Goal: Use online tool/utility: Utilize a website feature to perform a specific function

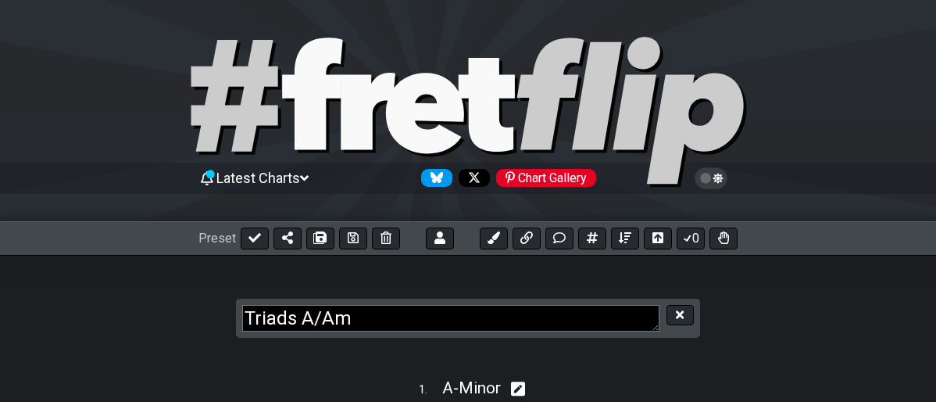
select select "A"
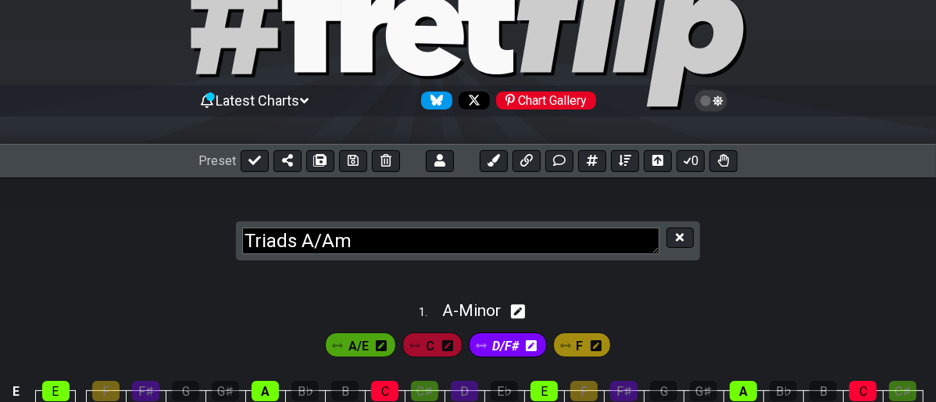
scroll to position [48, 0]
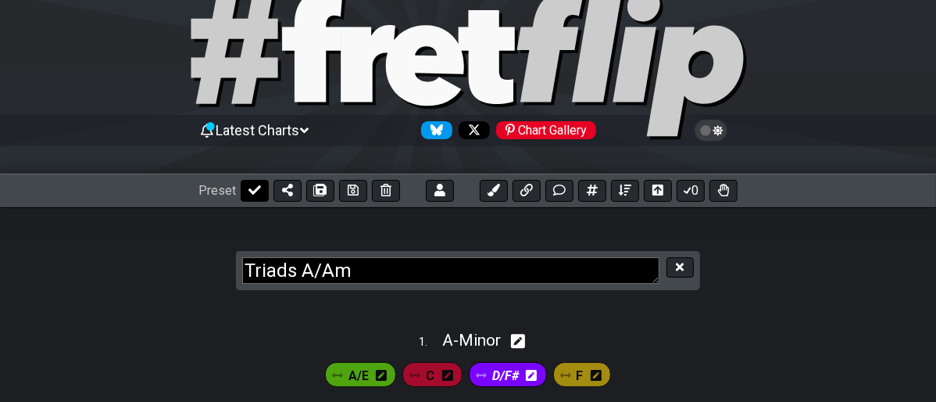
click at [242, 189] on button at bounding box center [255, 191] width 28 height 22
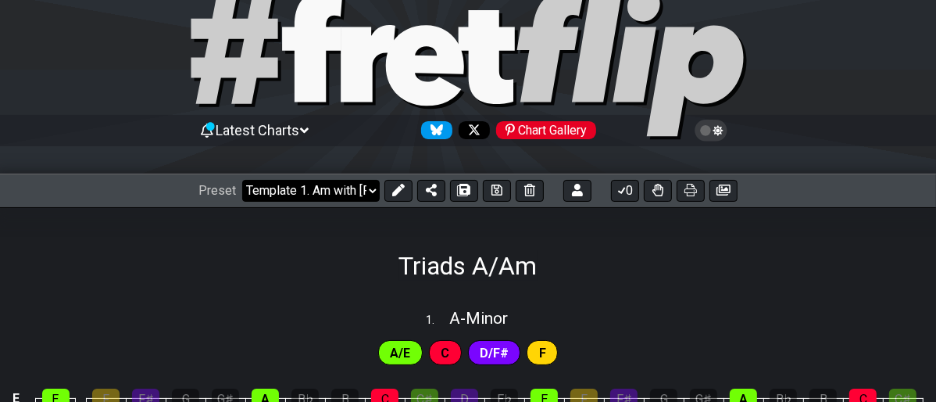
click at [365, 192] on select "Welcome to #fretflip! Template Template Template 1. Am with [PERSON_NAME] Penta…" at bounding box center [311, 191] width 138 height 22
click at [242, 180] on select "Welcome to #fretflip! Template Template Template 1. Am with [PERSON_NAME] Penta…" at bounding box center [311, 191] width 138 height 22
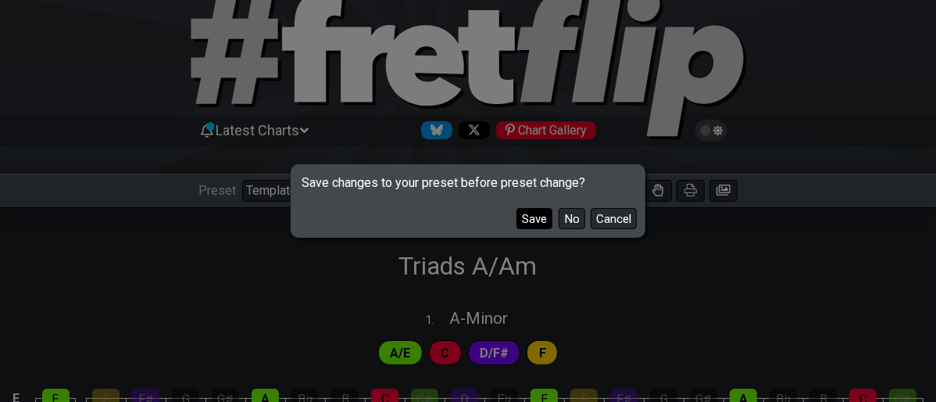
click at [533, 216] on button "Save" at bounding box center [534, 218] width 36 height 21
select select "/user-defined"
select select "E"
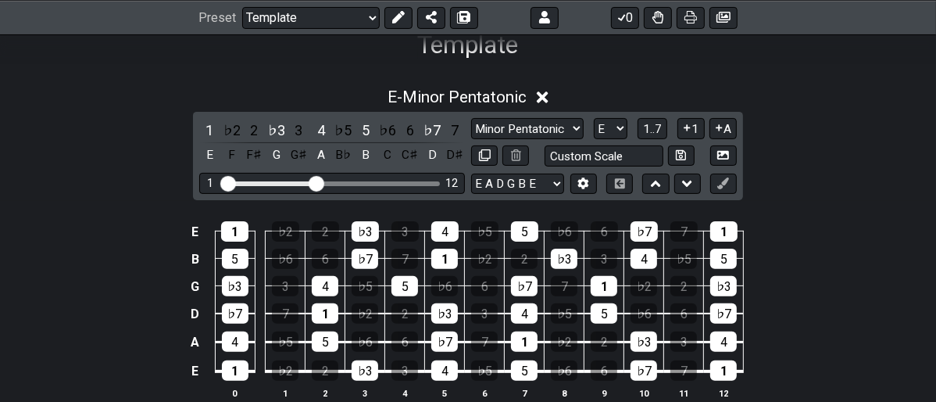
scroll to position [308, 0]
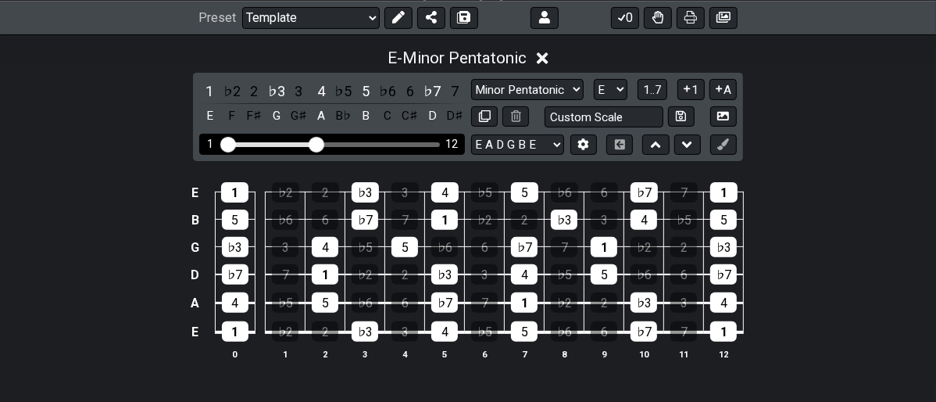
click at [359, 148] on div "1 12" at bounding box center [332, 144] width 266 height 21
click at [370, 142] on div "Visible fret range" at bounding box center [332, 144] width 216 height 5
click at [377, 142] on div "Visible fret range" at bounding box center [332, 144] width 216 height 5
drag, startPoint x: 377, startPoint y: 145, endPoint x: 331, endPoint y: 136, distance: 46.3
click at [375, 145] on div "Visible fret range" at bounding box center [332, 144] width 216 height 5
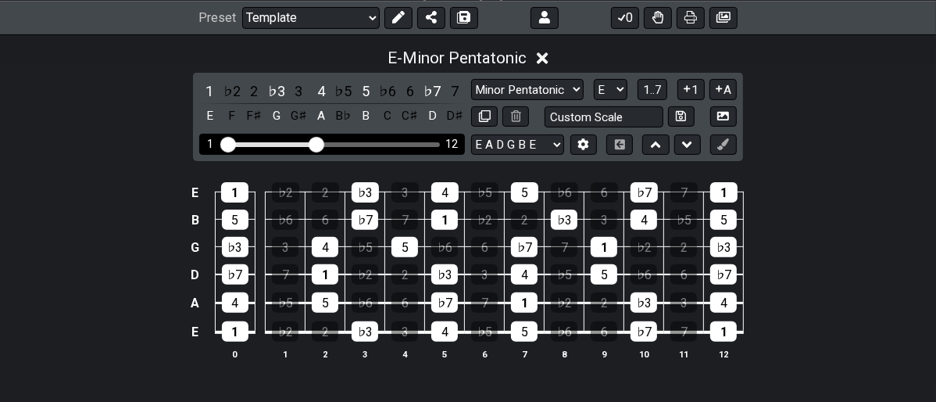
drag, startPoint x: 316, startPoint y: 134, endPoint x: 369, endPoint y: 152, distance: 55.1
click at [369, 152] on div "1 12" at bounding box center [332, 144] width 266 height 21
drag, startPoint x: 316, startPoint y: 141, endPoint x: 381, endPoint y: 155, distance: 66.2
click at [381, 143] on input "Visible fret range" at bounding box center [332, 143] width 222 height 0
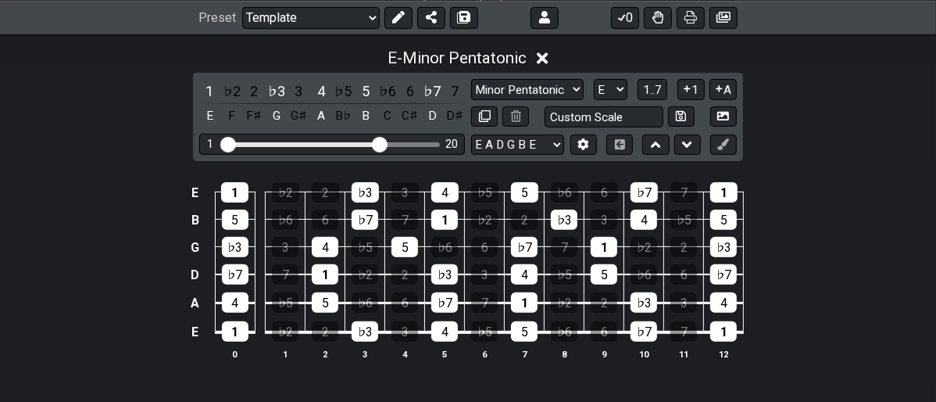
click at [381, 155] on div "1 ♭2 2 ♭3 3 4 ♭5 5 ♭6 6 ♭7 7 E F F♯ G G♯ A B♭ B C C♯ D D♯ Minor Pentatonic Majo…" at bounding box center [468, 117] width 550 height 88
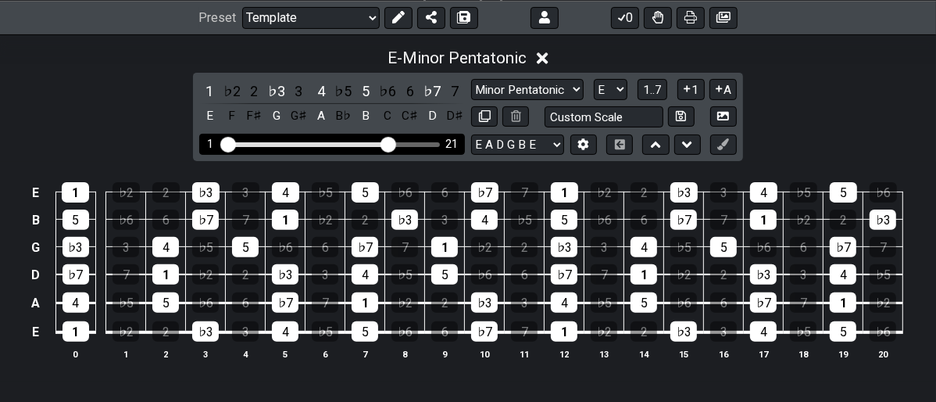
click at [388, 143] on input "Visible fret range" at bounding box center [332, 143] width 222 height 0
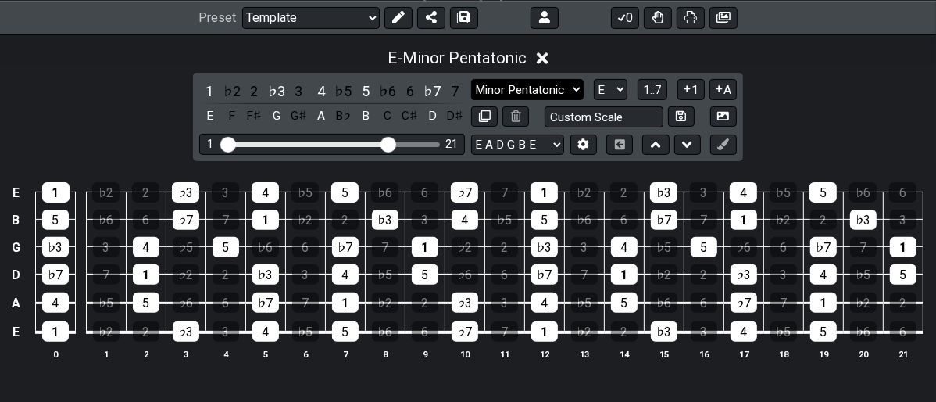
click at [578, 90] on select "Minor Pentatonic Major 3rds Minor Pentatonic Major Pentatonic Minor Blues Major…" at bounding box center [527, 89] width 113 height 21
click at [471, 79] on select "Minor Pentatonic Major 3rds Minor Pentatonic Major Pentatonic Minor Blues Major…" at bounding box center [527, 89] width 113 height 21
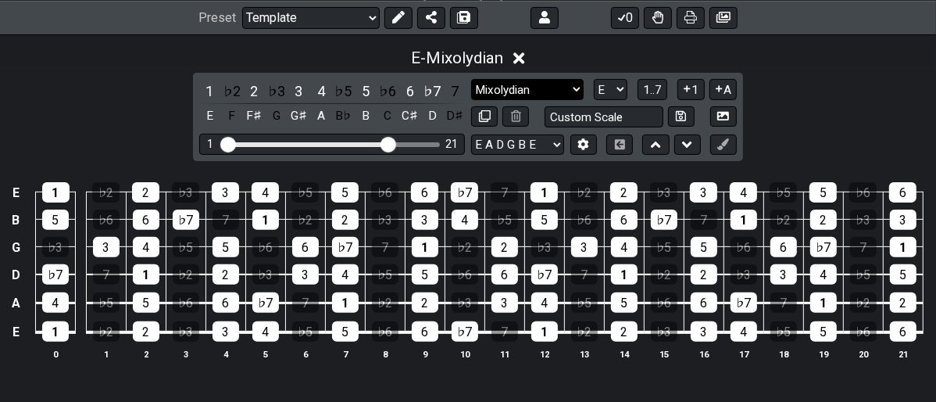
click at [573, 90] on select "Minor Pentatonic Major 3rds Minor Pentatonic Major Pentatonic Minor Blues Major…" at bounding box center [527, 89] width 113 height 21
click at [471, 79] on select "Minor Pentatonic Major 3rds Minor Pentatonic Major Pentatonic Minor Blues Major…" at bounding box center [527, 89] width 113 height 21
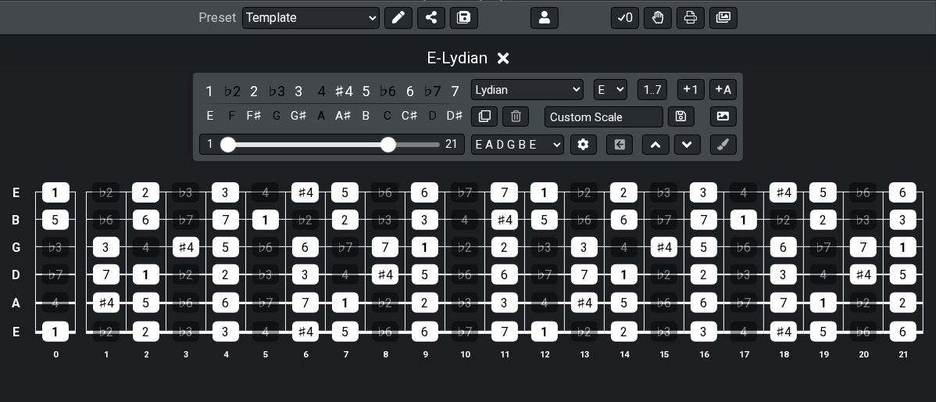
click at [576, 77] on div "1 ♭2 2 ♭3 3 4 ♯4 5 ♭6 6 ♭7 7 E F F♯ G G♯ A A♯ B C C♯ D D♯ Minor Pentatonic Majo…" at bounding box center [468, 117] width 550 height 88
click at [575, 87] on select "Minor Pentatonic Major 3rds Minor Pentatonic Major Pentatonic Minor Blues Major…" at bounding box center [527, 89] width 113 height 21
click at [471, 79] on select "Minor Pentatonic Major 3rds Minor Pentatonic Major Pentatonic Minor Blues Major…" at bounding box center [527, 89] width 113 height 21
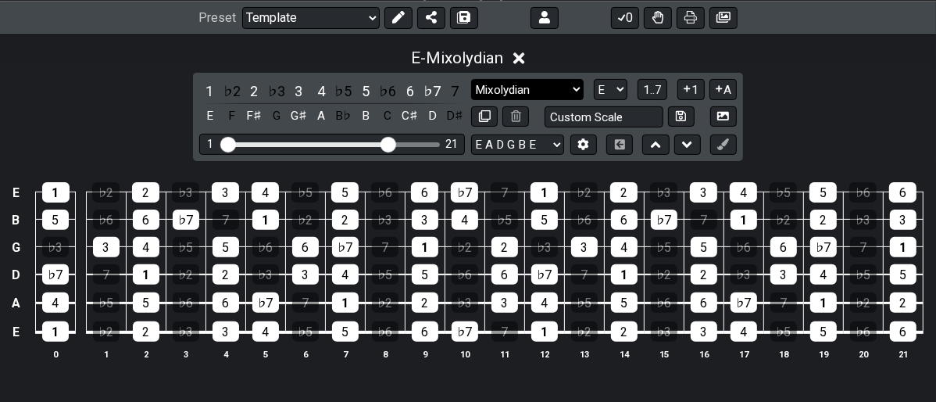
click at [577, 86] on select "Minor Pentatonic Major 3rds Minor Pentatonic Major Pentatonic Minor Blues Major…" at bounding box center [527, 89] width 113 height 21
click at [471, 79] on select "Minor Pentatonic Major 3rds Minor Pentatonic Major Pentatonic Minor Blues Major…" at bounding box center [527, 89] width 113 height 21
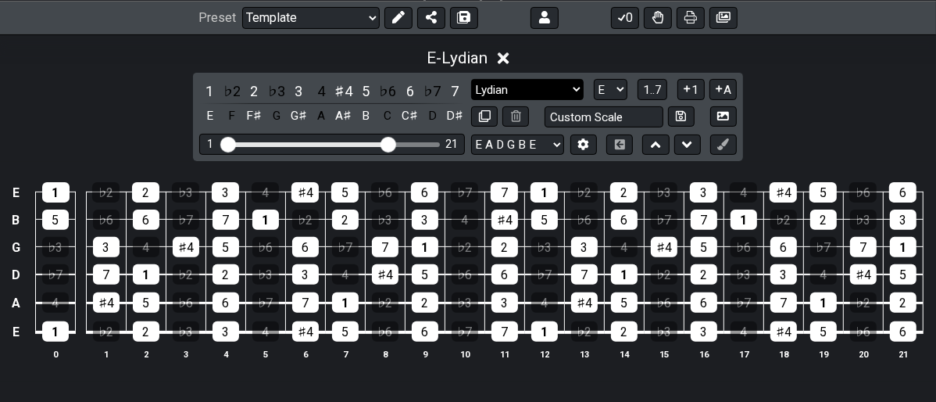
click at [578, 83] on select "Minor Pentatonic Major 3rds Minor Pentatonic Major Pentatonic Minor Blues Major…" at bounding box center [527, 89] width 113 height 21
click at [471, 79] on select "Minor Pentatonic Major 3rds Minor Pentatonic Major Pentatonic Minor Blues Major…" at bounding box center [527, 89] width 113 height 21
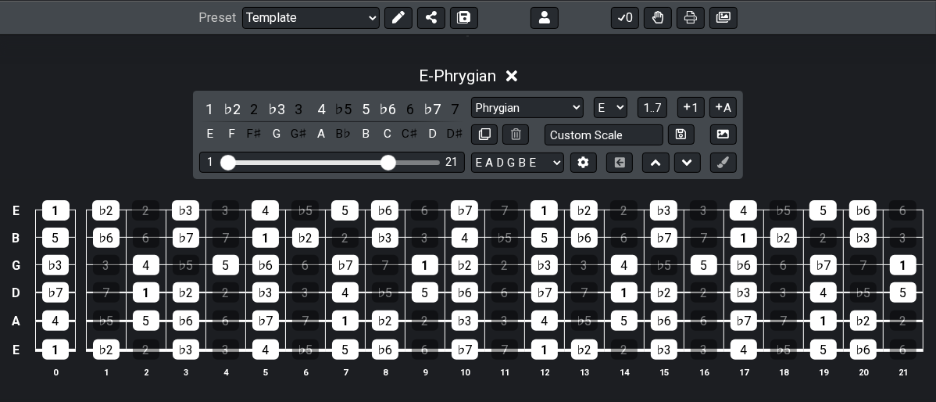
scroll to position [260, 0]
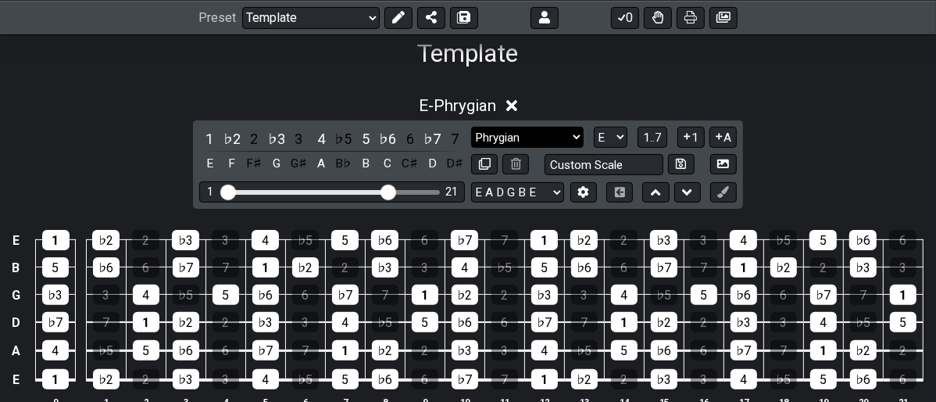
click at [571, 136] on select "Minor Pentatonic Major 3rds Minor Pentatonic Major Pentatonic Minor Blues Major…" at bounding box center [527, 137] width 113 height 21
click at [471, 127] on select "Minor Pentatonic Major 3rds Minor Pentatonic Major Pentatonic Minor Blues Major…" at bounding box center [527, 137] width 113 height 21
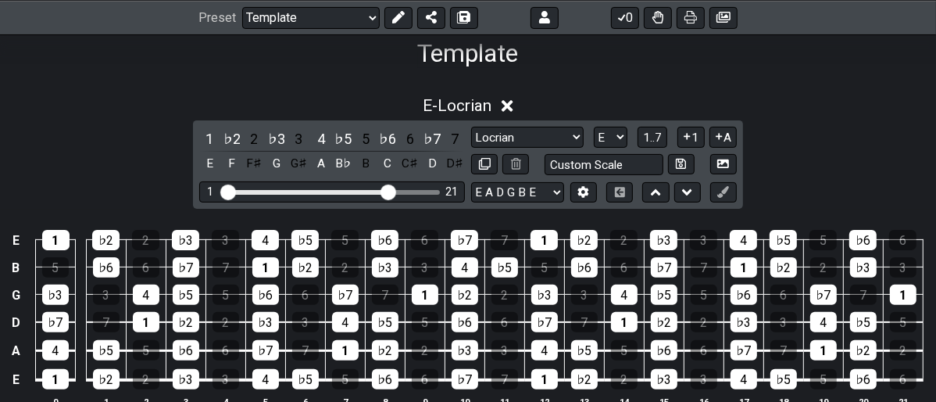
scroll to position [347, 0]
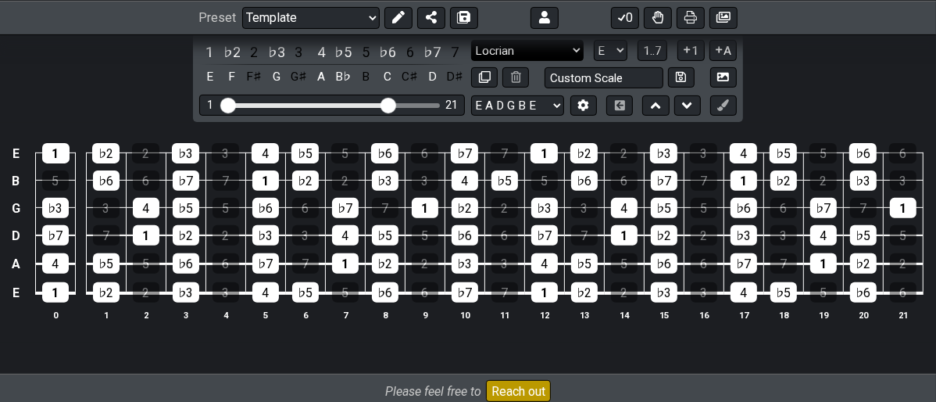
click at [577, 51] on select "Minor Pentatonic Major 3rds Minor Pentatonic Major Pentatonic Minor Blues Major…" at bounding box center [527, 50] width 113 height 21
click at [471, 40] on select "Minor Pentatonic Major 3rds Minor Pentatonic Major Pentatonic Minor Blues Major…" at bounding box center [527, 50] width 113 height 21
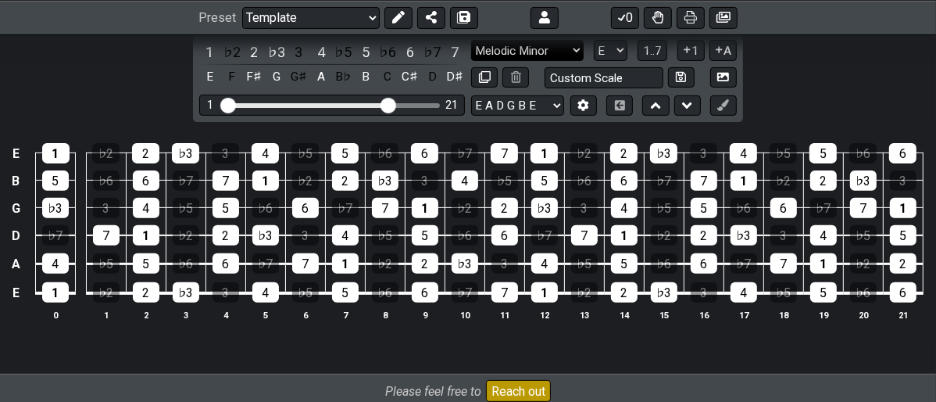
click at [581, 48] on select "Minor Pentatonic Major 3rds Minor Pentatonic Major Pentatonic Minor Blues Major…" at bounding box center [527, 50] width 113 height 21
select select "Phrygian"
click at [471, 40] on select "Minor Pentatonic Major 3rds Minor Pentatonic Major Pentatonic Minor Blues Major…" at bounding box center [527, 50] width 113 height 21
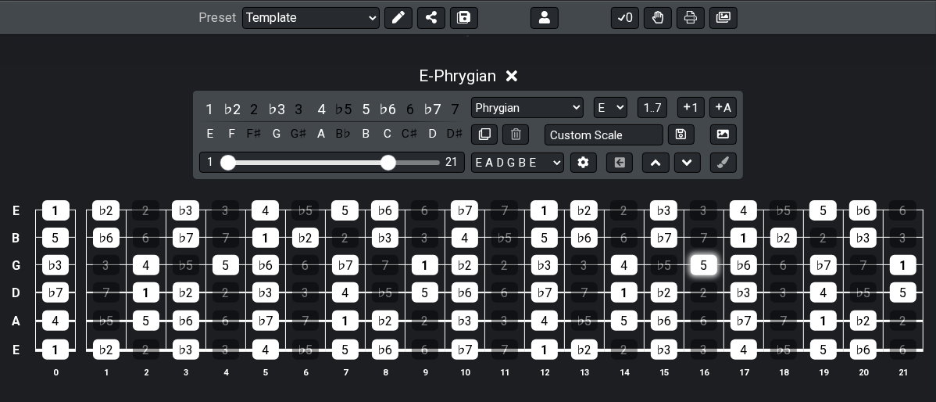
scroll to position [260, 0]
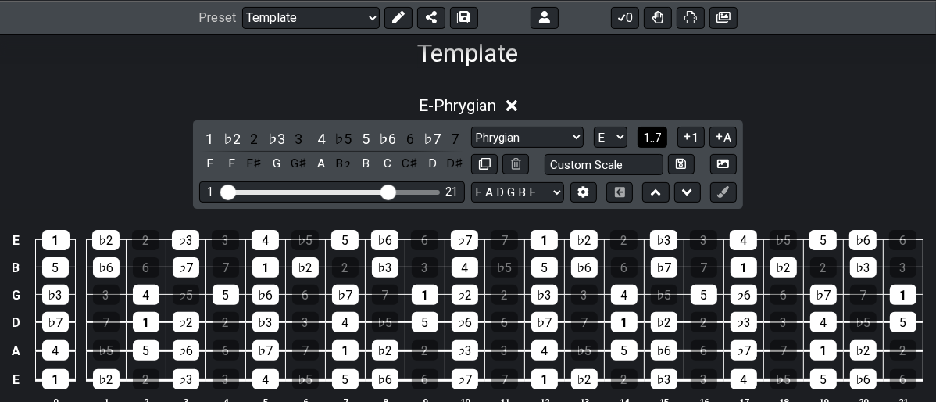
click at [652, 131] on span "1..7" at bounding box center [652, 137] width 19 height 14
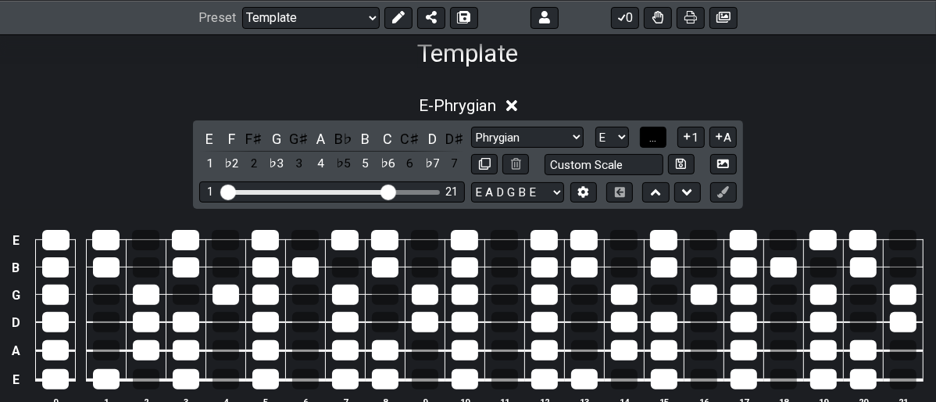
click at [652, 131] on span "..." at bounding box center [652, 137] width 7 height 14
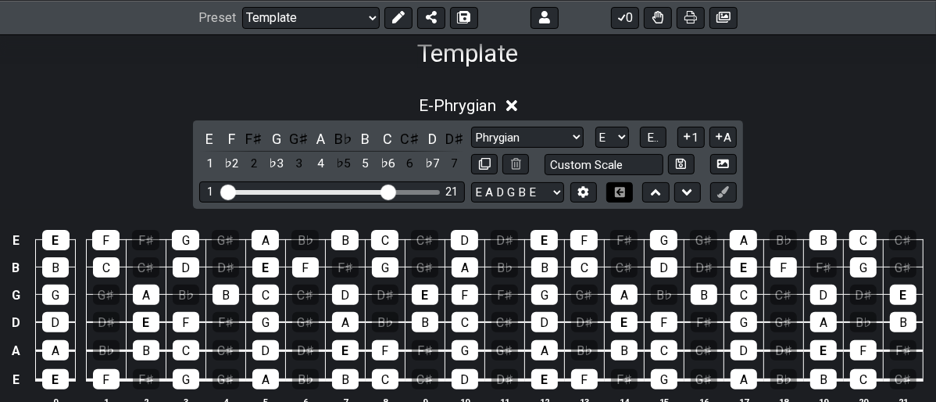
scroll to position [347, 0]
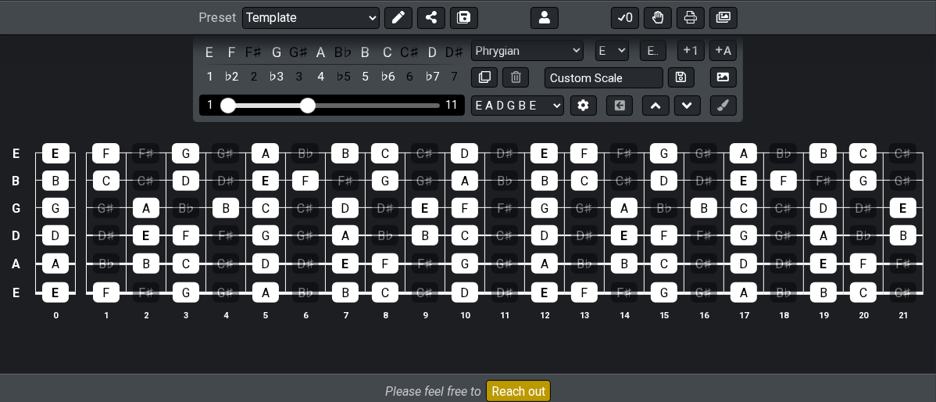
drag, startPoint x: 386, startPoint y: 100, endPoint x: 305, endPoint y: 105, distance: 80.6
click at [305, 104] on input "Visible fret range" at bounding box center [332, 104] width 222 height 0
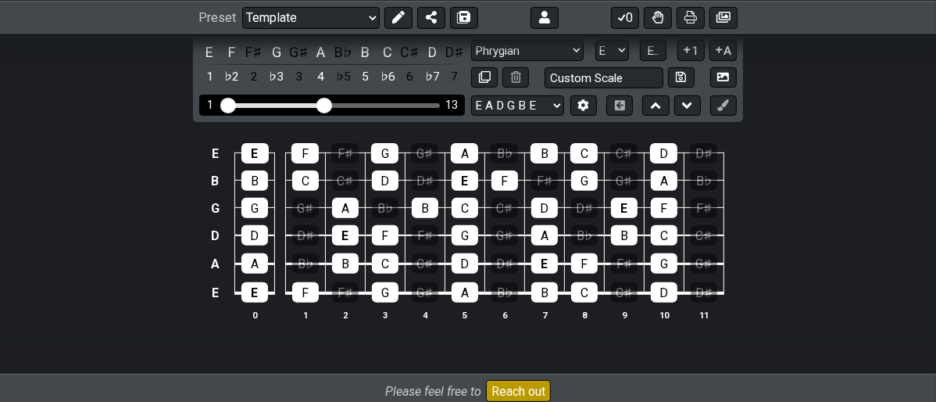
drag, startPoint x: 306, startPoint y: 105, endPoint x: 325, endPoint y: 109, distance: 19.2
click at [325, 104] on input "Visible fret range" at bounding box center [332, 104] width 222 height 0
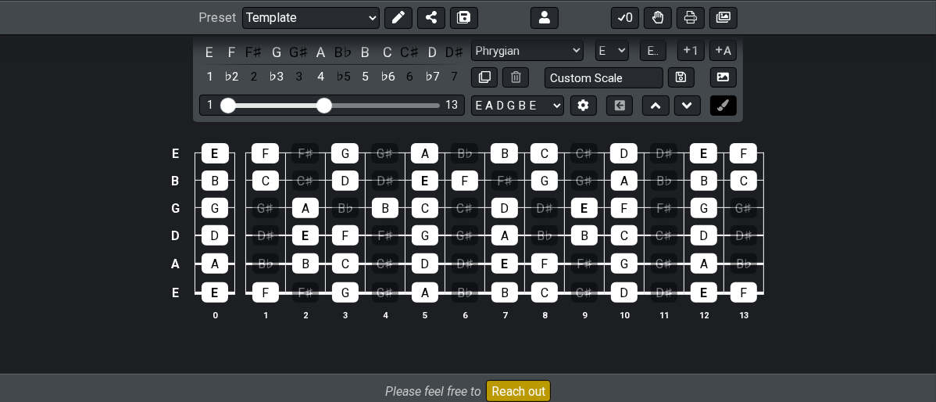
click at [723, 95] on button at bounding box center [723, 105] width 27 height 21
click at [721, 100] on icon at bounding box center [723, 105] width 12 height 12
click at [718, 116] on div "E F F♯ G G♯ A B♭ B C C♯ D D♯ 1 ♭2 2 ♭3 3 4 ♭5 5 ♭6 6 ♭7 7 Minor Pentatonic Majo…" at bounding box center [468, 78] width 550 height 88
click at [725, 105] on icon at bounding box center [723, 105] width 12 height 12
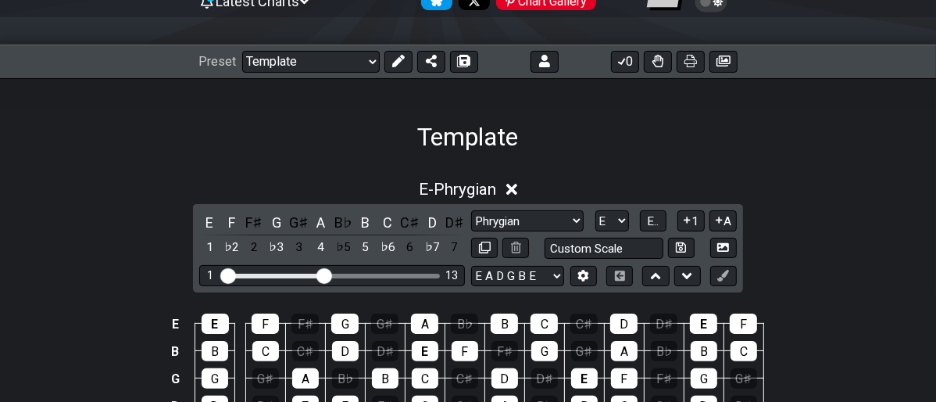
scroll to position [173, 0]
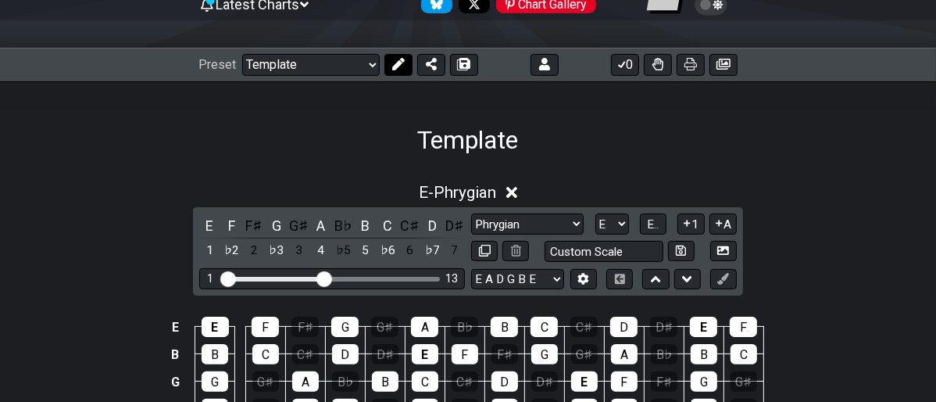
click at [398, 68] on icon at bounding box center [398, 64] width 13 height 13
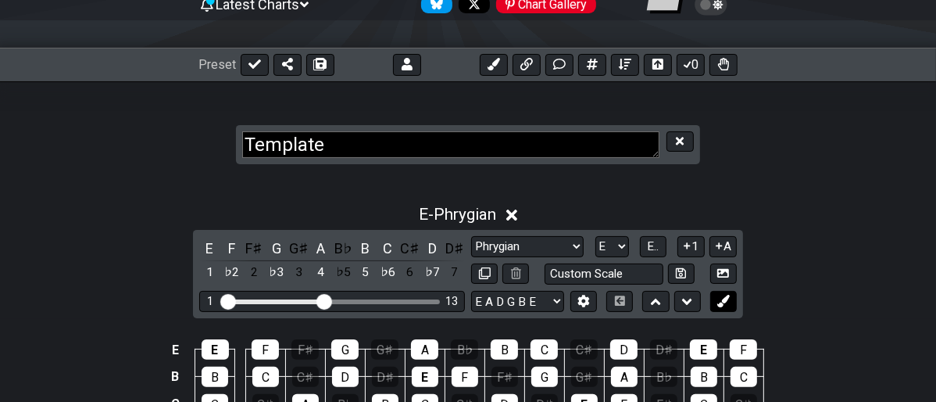
click at [723, 307] on button at bounding box center [723, 301] width 27 height 21
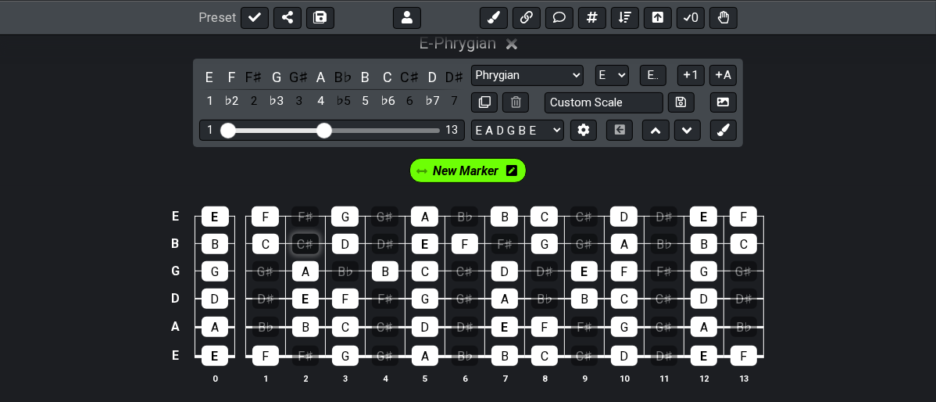
scroll to position [347, 0]
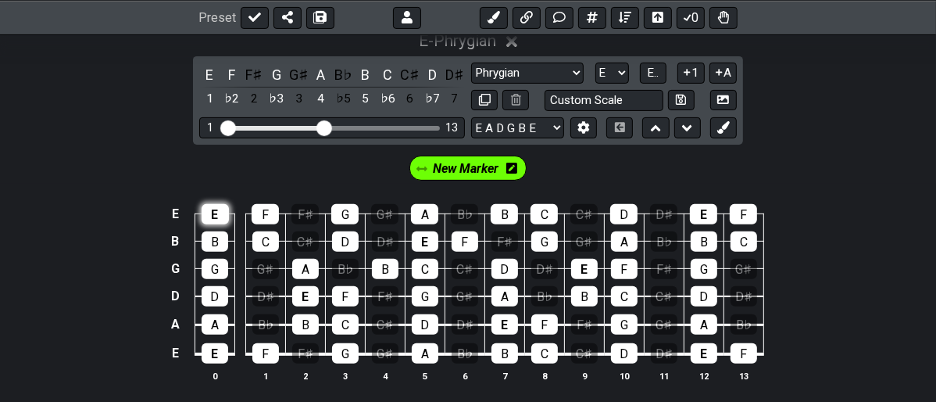
click at [220, 211] on div "E" at bounding box center [215, 214] width 27 height 20
drag, startPoint x: 211, startPoint y: 237, endPoint x: 229, endPoint y: 226, distance: 21.0
click at [214, 234] on div "B" at bounding box center [215, 241] width 27 height 20
drag, startPoint x: 253, startPoint y: 213, endPoint x: 263, endPoint y: 234, distance: 23.8
click at [258, 220] on div "F" at bounding box center [265, 214] width 27 height 20
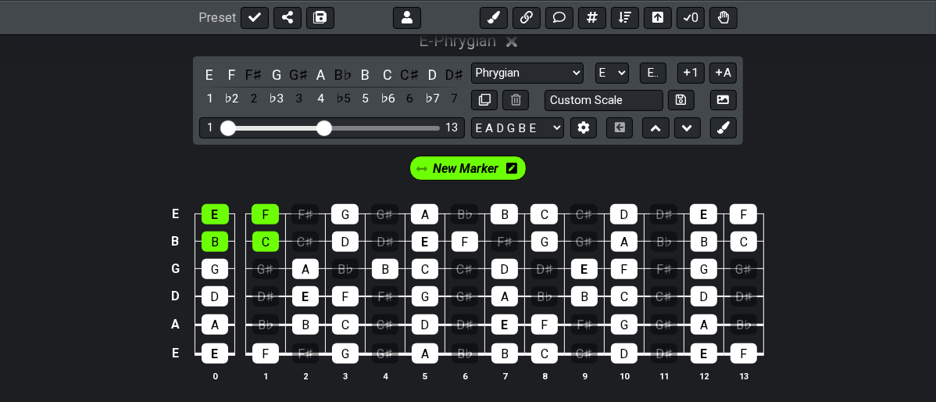
drag, startPoint x: 272, startPoint y: 242, endPoint x: 238, endPoint y: 254, distance: 36.3
click at [270, 242] on div "C" at bounding box center [265, 241] width 27 height 20
click at [224, 259] on div "G" at bounding box center [215, 269] width 27 height 20
drag, startPoint x: 213, startPoint y: 287, endPoint x: 212, endPoint y: 302, distance: 14.9
click at [213, 290] on div "D" at bounding box center [215, 296] width 27 height 20
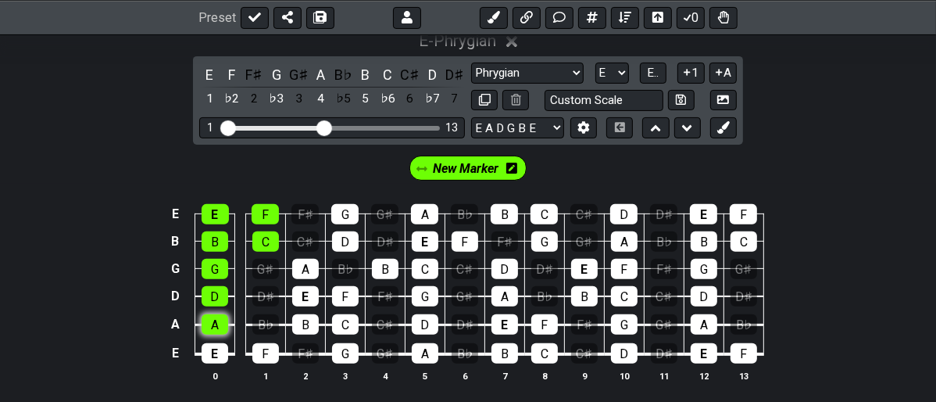
click at [205, 323] on div "A" at bounding box center [215, 324] width 27 height 20
click at [207, 356] on div "E" at bounding box center [215, 353] width 27 height 20
click at [259, 358] on div "F" at bounding box center [265, 353] width 27 height 20
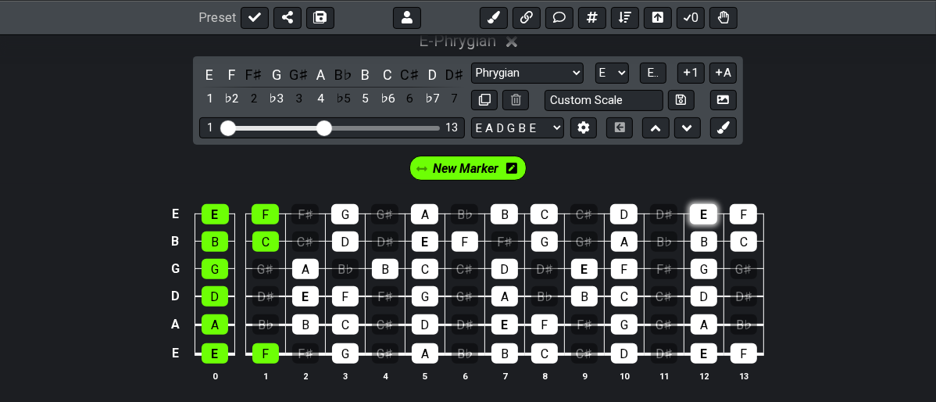
drag, startPoint x: 723, startPoint y: 205, endPoint x: 712, endPoint y: 216, distance: 15.5
click at [723, 205] on td "F" at bounding box center [743, 200] width 40 height 27
click at [705, 213] on div "E" at bounding box center [703, 214] width 27 height 20
click at [704, 235] on div "B" at bounding box center [704, 241] width 27 height 20
click at [700, 273] on tbody "E E F F♯ G G♯ A B♭ B C C♯ D D♯ E F B B C C♯ D D♯ E F F♯ G G♯ A B♭ B C G G G♯ A …" at bounding box center [465, 279] width 598 height 184
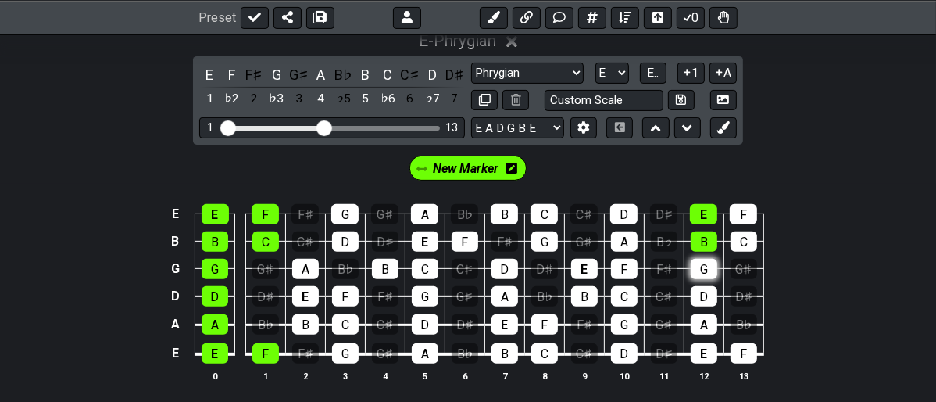
click at [700, 273] on div "G" at bounding box center [704, 269] width 27 height 20
click at [712, 291] on div "D" at bounding box center [704, 296] width 27 height 20
click at [695, 325] on div "A" at bounding box center [704, 324] width 27 height 20
click at [700, 350] on div "E" at bounding box center [704, 353] width 27 height 20
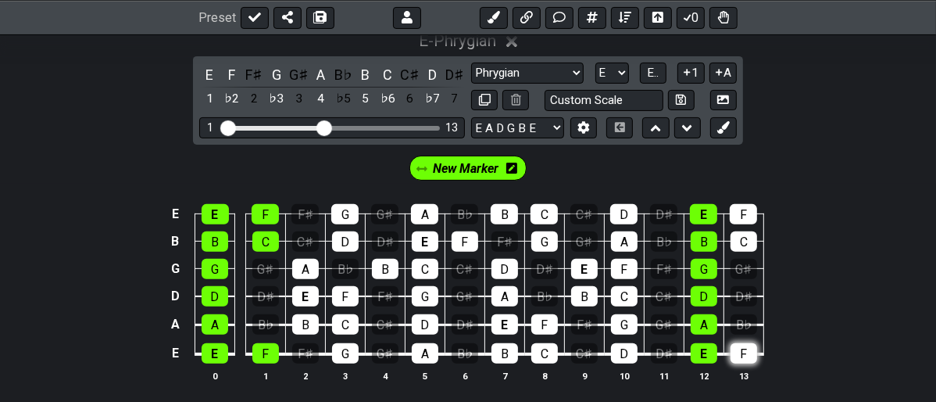
click at [743, 355] on div "F" at bounding box center [744, 353] width 27 height 20
click at [741, 244] on div "C" at bounding box center [744, 241] width 27 height 20
click at [746, 215] on div "F" at bounding box center [743, 214] width 27 height 20
click at [725, 127] on icon at bounding box center [723, 127] width 12 height 12
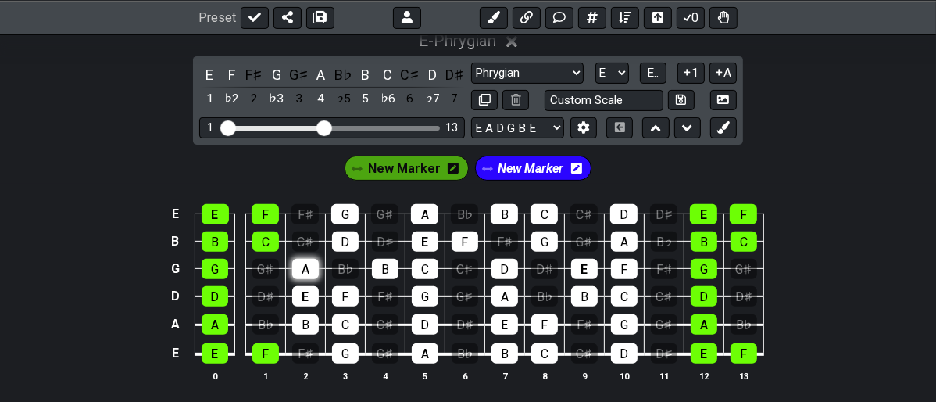
click at [296, 271] on div "A" at bounding box center [305, 269] width 27 height 20
drag, startPoint x: 300, startPoint y: 287, endPoint x: 296, endPoint y: 305, distance: 18.4
click at [302, 290] on div "E" at bounding box center [305, 296] width 27 height 20
click at [293, 317] on div "B" at bounding box center [305, 324] width 27 height 20
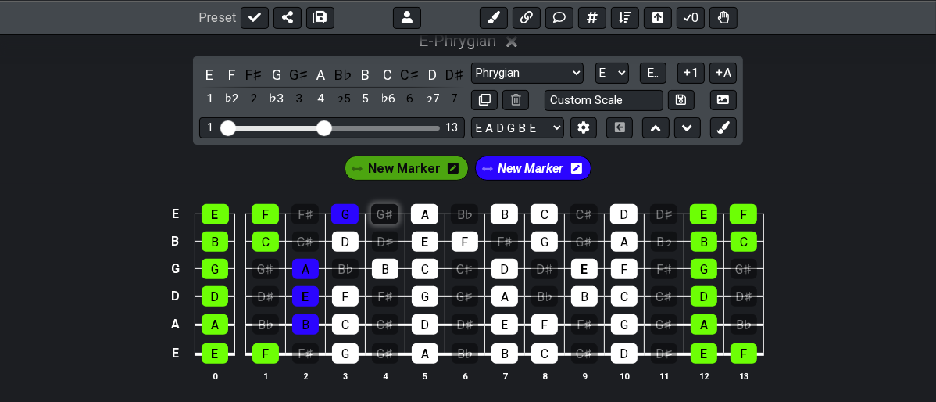
drag, startPoint x: 338, startPoint y: 216, endPoint x: 377, endPoint y: 205, distance: 40.6
click at [341, 216] on div "G" at bounding box center [344, 214] width 27 height 20
drag, startPoint x: 425, startPoint y: 213, endPoint x: 462, endPoint y: 213, distance: 36.7
click at [431, 210] on div "A" at bounding box center [424, 214] width 27 height 20
drag, startPoint x: 498, startPoint y: 216, endPoint x: 525, endPoint y: 213, distance: 27.5
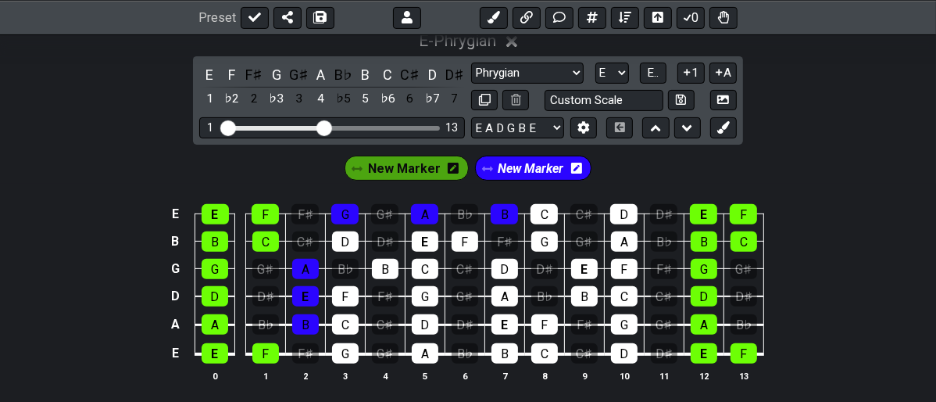
click at [509, 213] on div "B" at bounding box center [504, 214] width 27 height 20
click at [550, 213] on div "C" at bounding box center [544, 214] width 27 height 20
click at [614, 218] on div "D" at bounding box center [623, 214] width 27 height 20
drag, startPoint x: 346, startPoint y: 294, endPoint x: 343, endPoint y: 267, distance: 26.7
click at [347, 292] on div "F" at bounding box center [345, 296] width 27 height 20
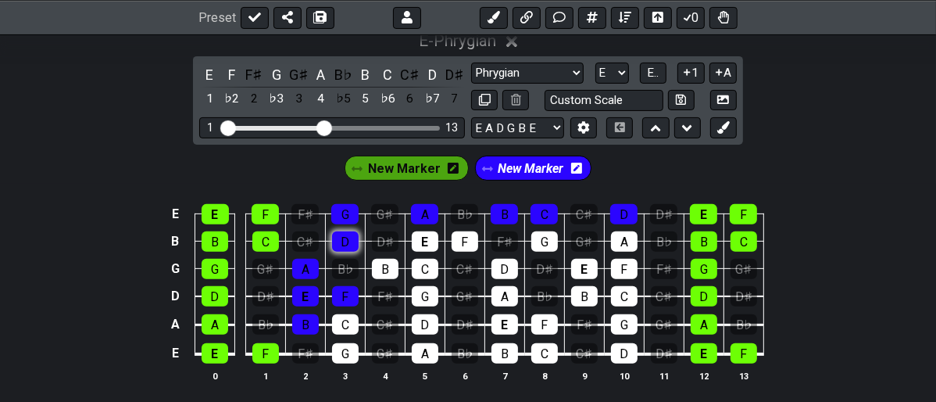
click at [344, 248] on div "D" at bounding box center [345, 241] width 27 height 20
drag, startPoint x: 382, startPoint y: 266, endPoint x: 423, endPoint y: 244, distance: 46.1
click at [383, 266] on div "B" at bounding box center [385, 269] width 27 height 20
drag, startPoint x: 424, startPoint y: 242, endPoint x: 416, endPoint y: 271, distance: 30.2
click at [424, 242] on div "E" at bounding box center [425, 241] width 27 height 20
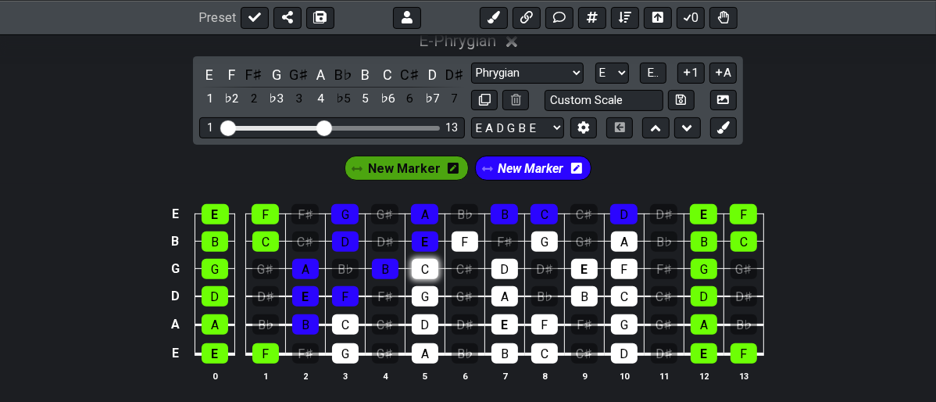
click at [417, 273] on div "C" at bounding box center [425, 269] width 27 height 20
click at [417, 292] on div "G" at bounding box center [425, 296] width 27 height 20
drag, startPoint x: 425, startPoint y: 313, endPoint x: 424, endPoint y: 327, distance: 14.1
click at [423, 314] on div "D" at bounding box center [425, 324] width 27 height 20
click at [425, 338] on td "A" at bounding box center [425, 340] width 40 height 30
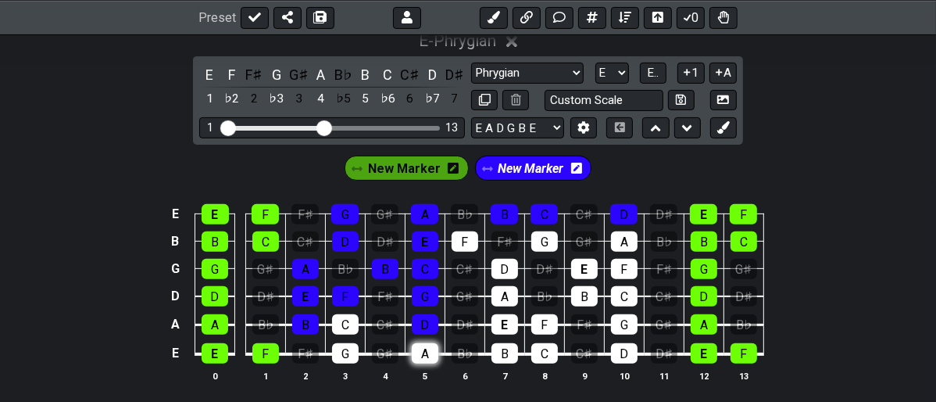
click at [423, 349] on div "A" at bounding box center [425, 353] width 27 height 20
click at [352, 323] on div "C" at bounding box center [345, 324] width 27 height 20
click at [347, 349] on div "G" at bounding box center [345, 353] width 27 height 20
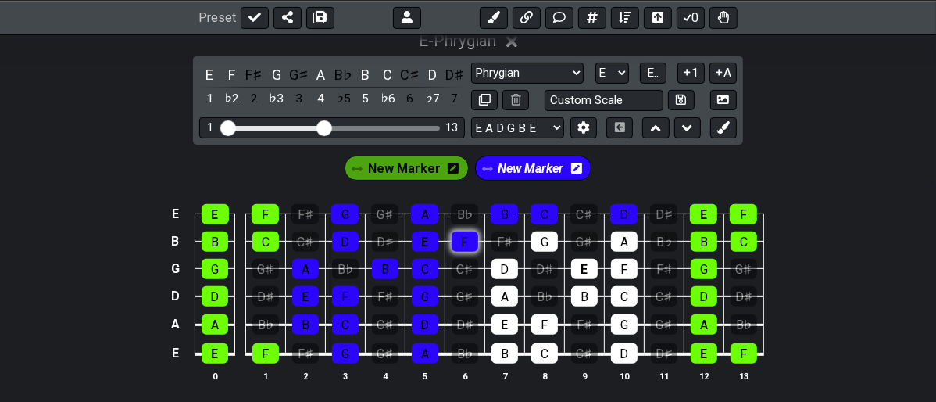
click at [470, 237] on div "F" at bounding box center [465, 241] width 27 height 20
click at [544, 245] on div "G" at bounding box center [544, 241] width 27 height 20
click at [509, 261] on div "D" at bounding box center [504, 269] width 27 height 20
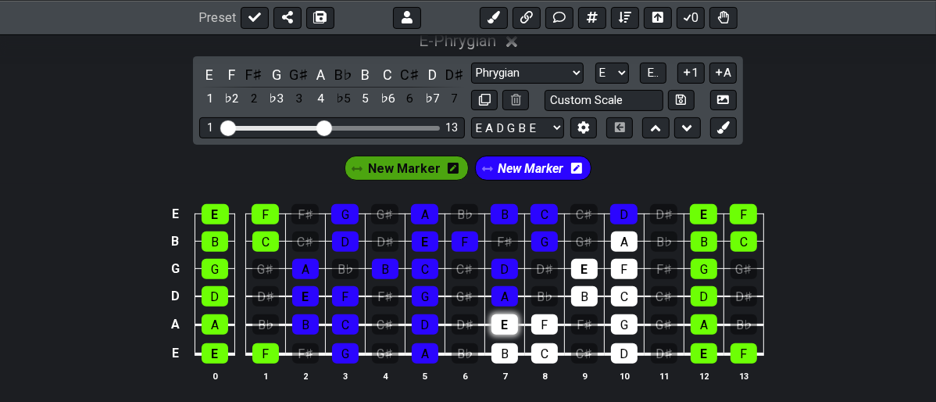
drag, startPoint x: 504, startPoint y: 302, endPoint x: 506, endPoint y: 313, distance: 10.4
click at [508, 305] on tbody "E E F F♯ G G♯ A B♭ B C C♯ D D♯ E F B B C C♯ D D♯ E F F♯ G G♯ A B♭ B C G G G♯ A …" at bounding box center [465, 279] width 598 height 184
click at [500, 323] on div "E" at bounding box center [504, 324] width 27 height 20
drag, startPoint x: 489, startPoint y: 351, endPoint x: 514, endPoint y: 355, distance: 25.3
click at [499, 351] on td "B" at bounding box center [504, 340] width 40 height 30
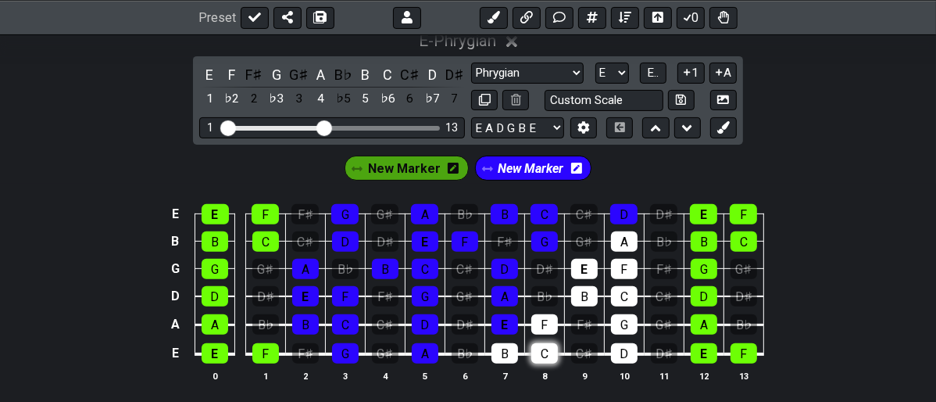
click at [534, 359] on div "C" at bounding box center [544, 353] width 27 height 20
click at [506, 348] on div "B" at bounding box center [504, 353] width 27 height 20
drag, startPoint x: 537, startPoint y: 327, endPoint x: 577, endPoint y: 316, distance: 42.3
click at [538, 324] on div "F" at bounding box center [544, 324] width 27 height 20
click at [586, 298] on div "B" at bounding box center [584, 296] width 27 height 20
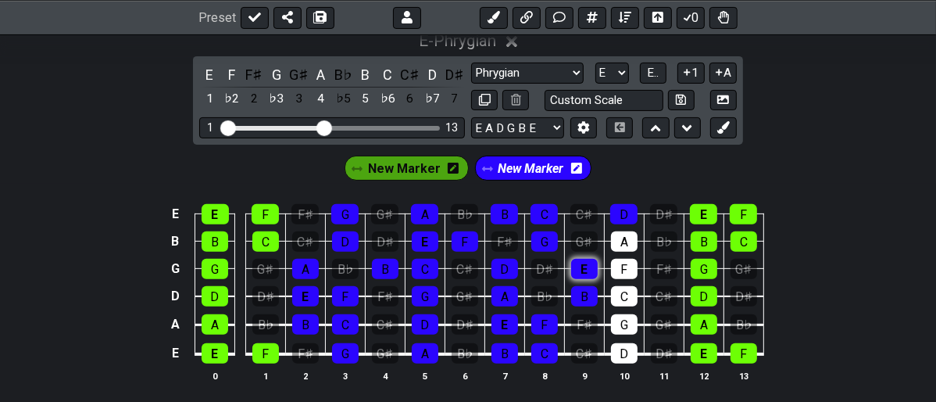
click at [594, 276] on div "E" at bounding box center [584, 269] width 27 height 20
drag, startPoint x: 627, startPoint y: 263, endPoint x: 635, endPoint y: 241, distance: 24.0
click at [630, 259] on div "F" at bounding box center [624, 269] width 27 height 20
drag, startPoint x: 634, startPoint y: 239, endPoint x: 625, endPoint y: 270, distance: 31.9
click at [633, 239] on div "A" at bounding box center [624, 241] width 27 height 20
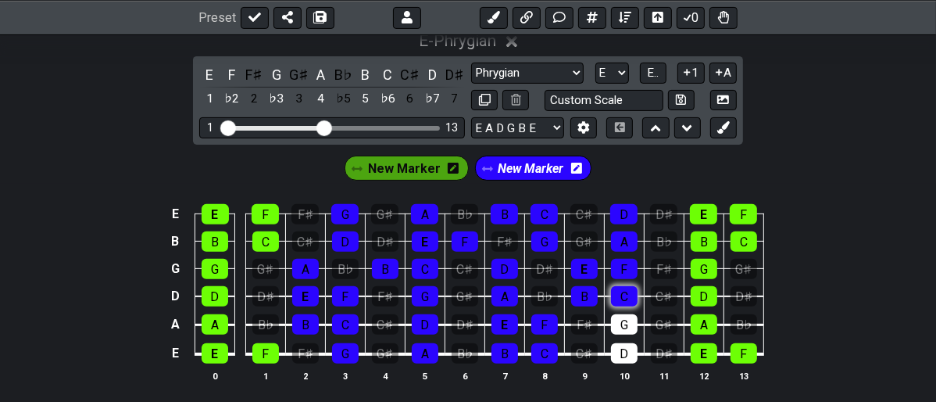
click at [620, 296] on div "C" at bounding box center [624, 296] width 27 height 20
click at [617, 316] on div "G" at bounding box center [624, 324] width 27 height 20
click at [622, 352] on div "D" at bounding box center [624, 353] width 27 height 20
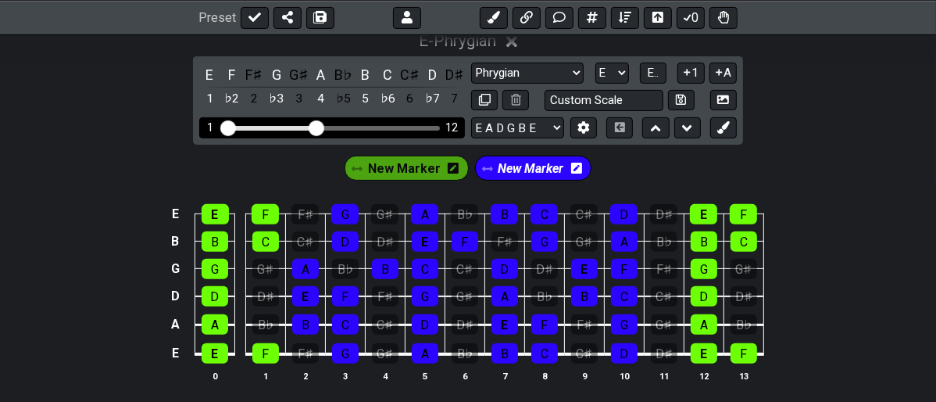
click at [318, 127] on input "Visible fret range" at bounding box center [332, 127] width 222 height 0
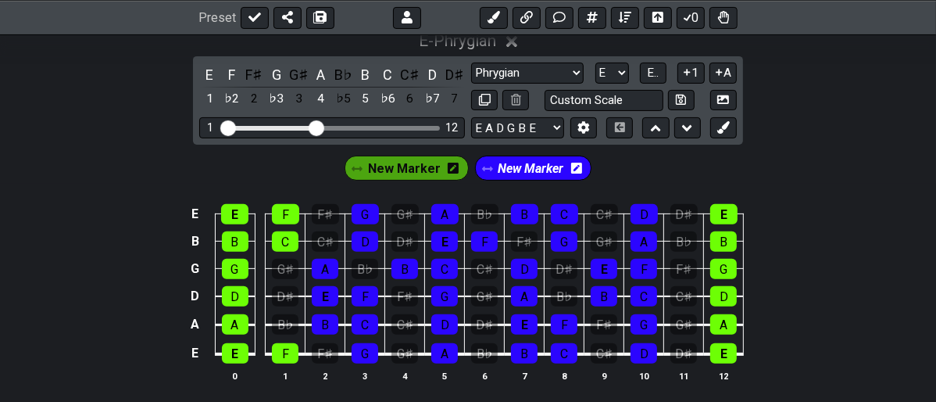
click at [543, 166] on span "New Marker" at bounding box center [531, 168] width 66 height 23
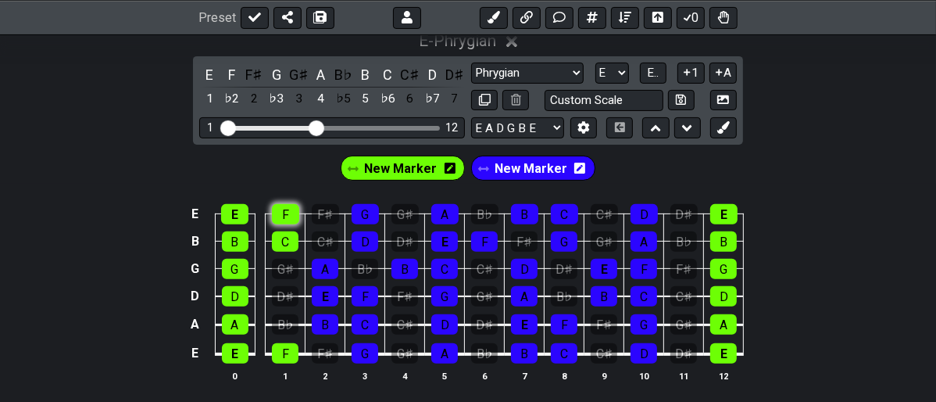
drag, startPoint x: 297, startPoint y: 211, endPoint x: 295, endPoint y: 223, distance: 12.6
click at [297, 212] on div "F" at bounding box center [285, 214] width 27 height 20
click at [285, 211] on div "F" at bounding box center [285, 214] width 27 height 20
click at [527, 168] on span "New Marker" at bounding box center [531, 168] width 73 height 23
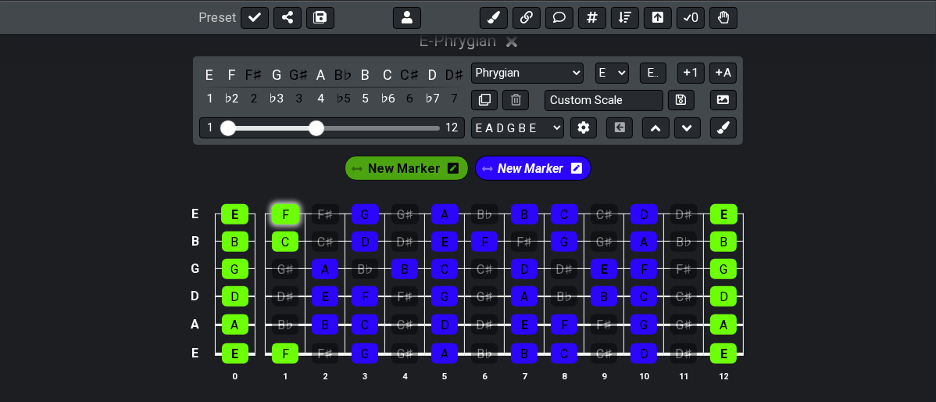
click at [284, 215] on div "F" at bounding box center [285, 214] width 27 height 20
drag, startPoint x: 291, startPoint y: 231, endPoint x: 291, endPoint y: 241, distance: 10.2
click at [291, 233] on div "C" at bounding box center [285, 241] width 27 height 20
click at [290, 347] on div "F" at bounding box center [285, 353] width 27 height 20
click at [878, 173] on div "New Marker New Marker" at bounding box center [468, 164] width 936 height 39
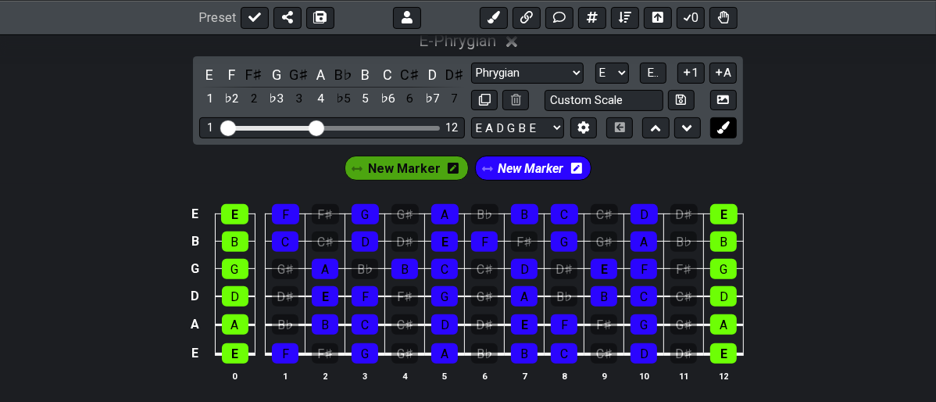
click at [720, 128] on icon at bounding box center [723, 127] width 12 height 12
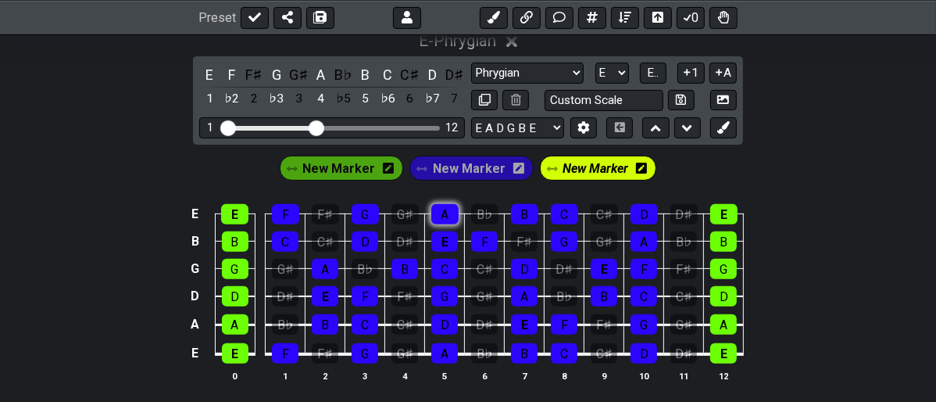
click at [450, 220] on div "A" at bounding box center [444, 214] width 27 height 20
drag, startPoint x: 451, startPoint y: 233, endPoint x: 462, endPoint y: 264, distance: 33.1
click at [451, 234] on div "E" at bounding box center [444, 241] width 27 height 20
click at [463, 269] on td "G" at bounding box center [445, 283] width 40 height 28
drag, startPoint x: 456, startPoint y: 269, endPoint x: 445, endPoint y: 282, distance: 17.2
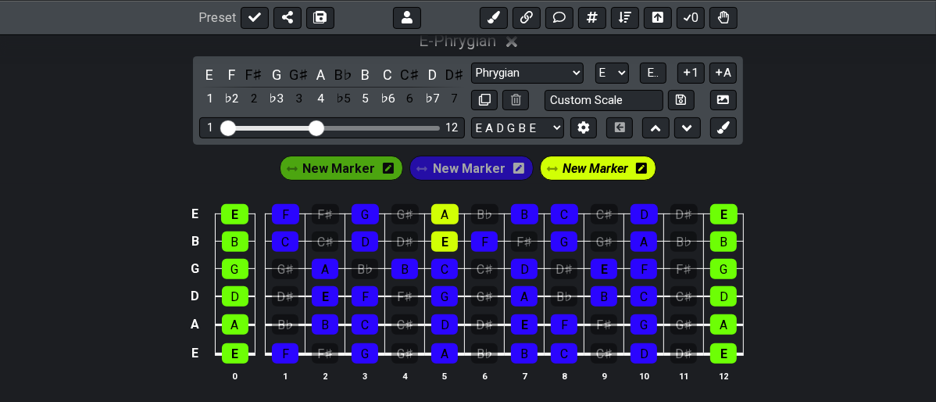
click at [452, 272] on div "C" at bounding box center [444, 269] width 27 height 20
drag, startPoint x: 445, startPoint y: 291, endPoint x: 431, endPoint y: 313, distance: 26.3
click at [445, 291] on div "G" at bounding box center [444, 296] width 27 height 20
drag, startPoint x: 430, startPoint y: 316, endPoint x: 441, endPoint y: 314, distance: 11.2
click at [433, 316] on td "D" at bounding box center [445, 310] width 40 height 29
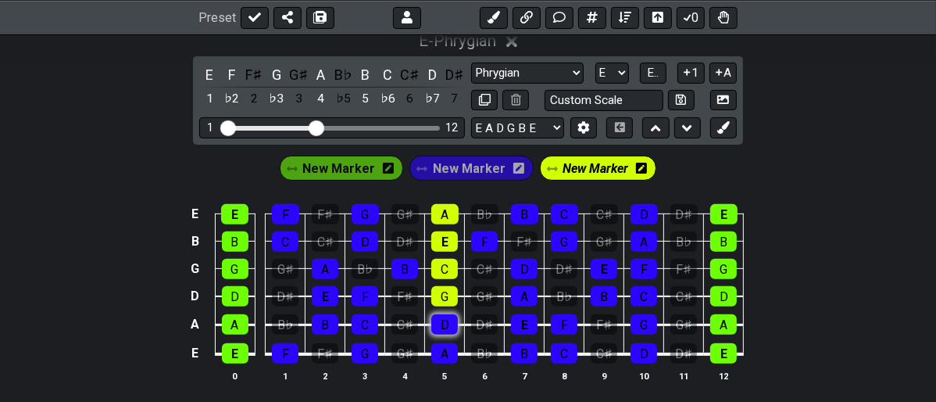
click at [441, 314] on div "D" at bounding box center [444, 324] width 27 height 20
click at [438, 347] on div "A" at bounding box center [444, 353] width 27 height 20
click at [651, 211] on div "D" at bounding box center [644, 214] width 27 height 20
drag, startPoint x: 627, startPoint y: 245, endPoint x: 638, endPoint y: 243, distance: 11.2
click at [631, 245] on tbody "E E F F♯ G G♯ A B♭ B C C♯ D D♯ E B B C C♯ D D♯ E F F♯ G G♯ A B♭ B G G G♯ A B♭ B…" at bounding box center [465, 279] width 558 height 184
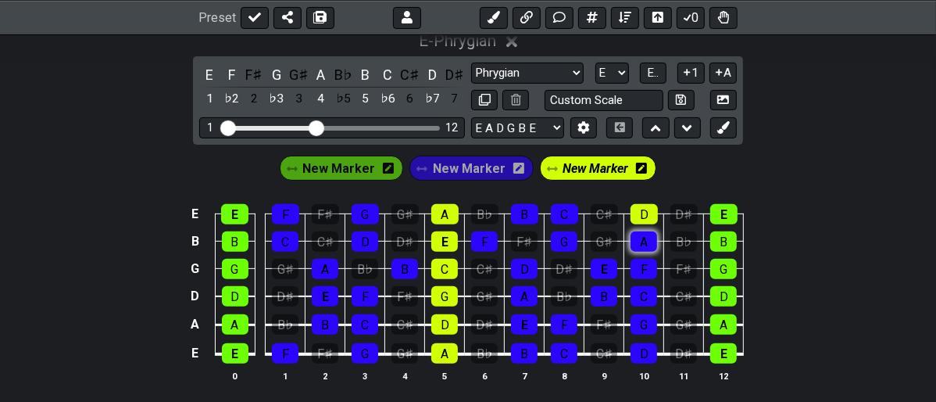
click at [638, 242] on div "A" at bounding box center [644, 241] width 27 height 20
click at [632, 264] on div "F" at bounding box center [644, 269] width 27 height 20
click at [639, 292] on div "C" at bounding box center [644, 296] width 27 height 20
click at [649, 319] on div "G" at bounding box center [644, 324] width 27 height 20
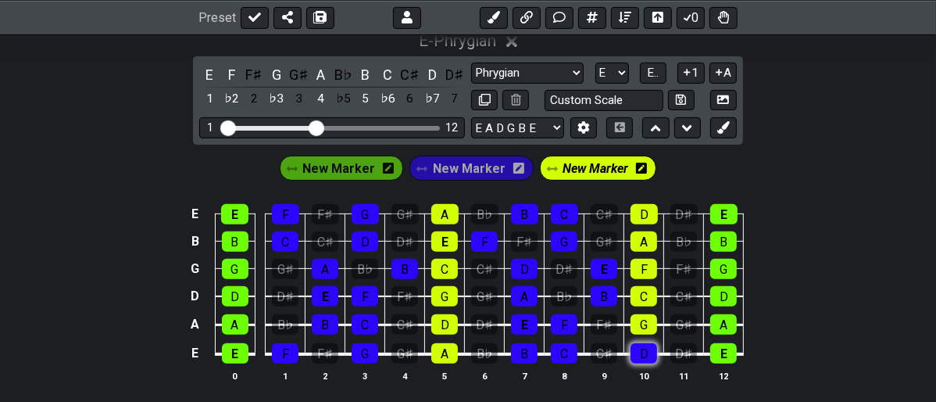
click at [649, 344] on div "D" at bounding box center [644, 353] width 27 height 20
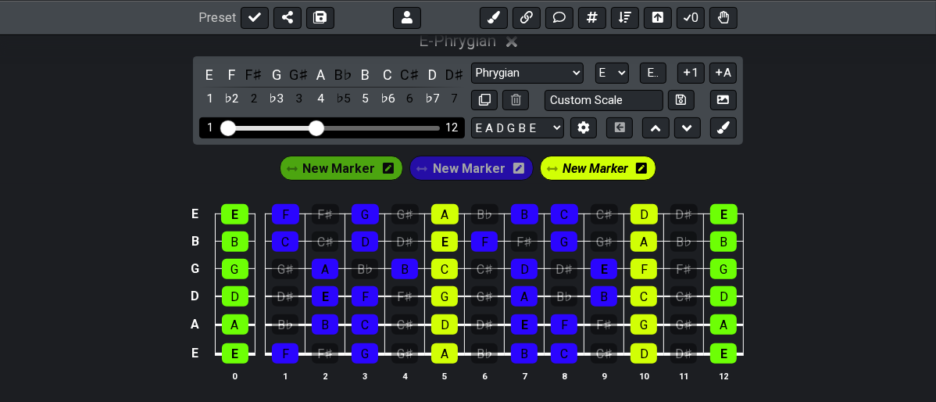
drag, startPoint x: 322, startPoint y: 130, endPoint x: 381, endPoint y: 126, distance: 58.7
click at [381, 126] on div "1 12" at bounding box center [332, 127] width 266 height 21
click at [377, 123] on div "1 12" at bounding box center [332, 127] width 266 height 21
drag, startPoint x: 317, startPoint y: 121, endPoint x: 414, endPoint y: 134, distance: 97.7
click at [414, 127] on input "Visible fret range" at bounding box center [332, 127] width 222 height 0
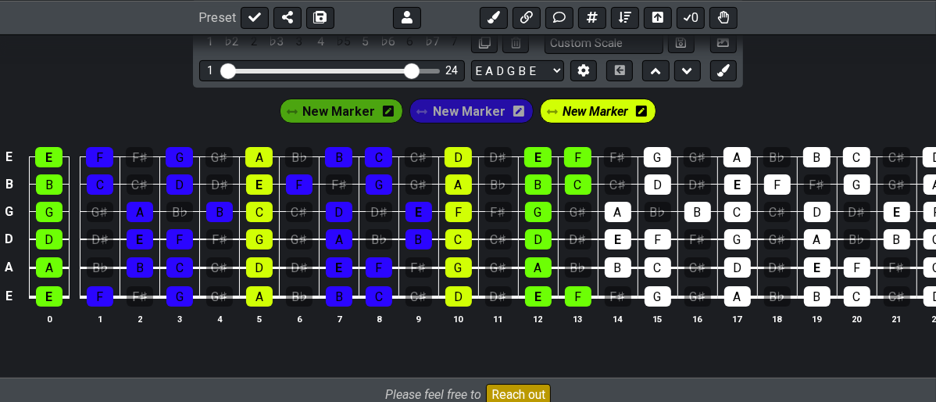
scroll to position [434, 0]
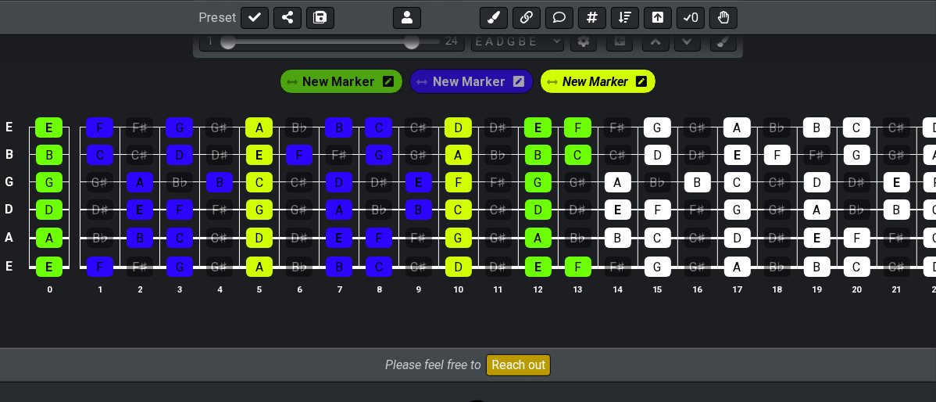
click at [484, 74] on span "New Marker" at bounding box center [469, 81] width 73 height 23
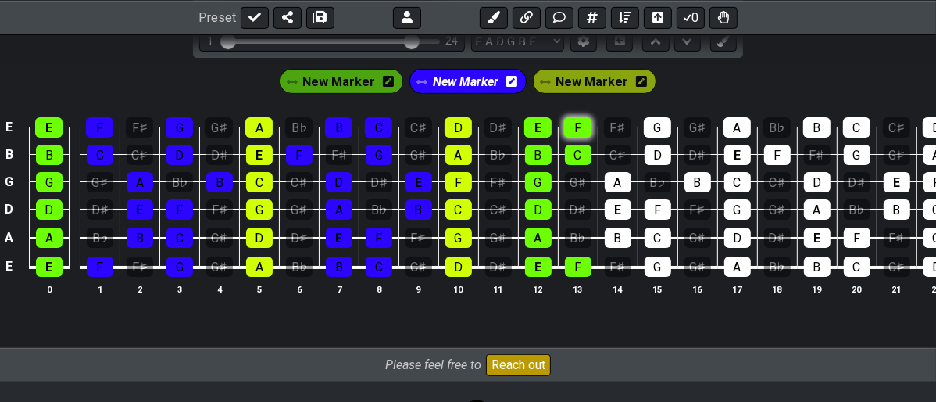
click at [578, 121] on div "F" at bounding box center [577, 127] width 27 height 20
click at [585, 152] on div "C" at bounding box center [578, 155] width 27 height 20
click at [587, 265] on div "F" at bounding box center [578, 266] width 27 height 20
drag, startPoint x: 627, startPoint y: 177, endPoint x: 625, endPoint y: 188, distance: 11.0
click at [626, 178] on div "A" at bounding box center [618, 182] width 27 height 20
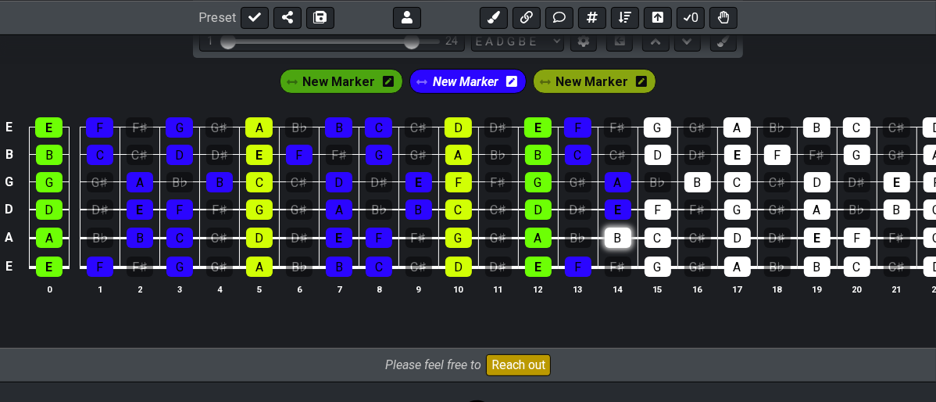
drag, startPoint x: 625, startPoint y: 209, endPoint x: 616, endPoint y: 238, distance: 30.4
click at [624, 209] on div "E" at bounding box center [618, 209] width 27 height 20
click at [616, 241] on div "B" at bounding box center [618, 237] width 27 height 20
drag, startPoint x: 664, startPoint y: 127, endPoint x: 663, endPoint y: 149, distance: 22.7
click at [663, 127] on div "G" at bounding box center [657, 127] width 27 height 20
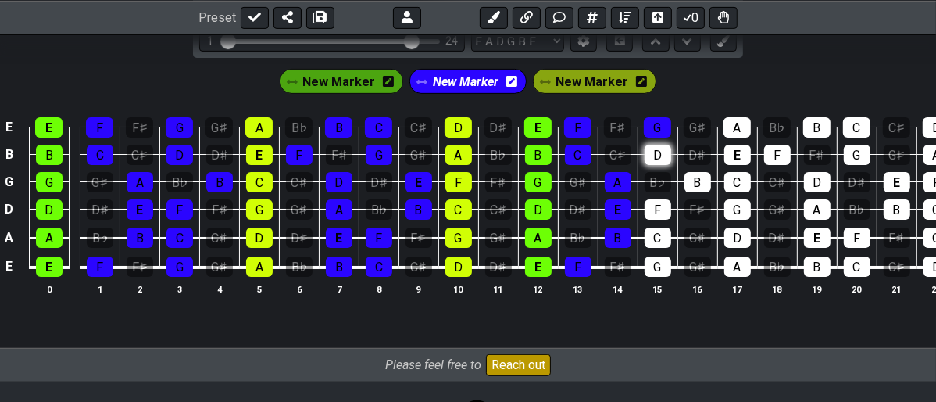
click at [663, 153] on div "D" at bounding box center [658, 155] width 27 height 20
drag, startPoint x: 643, startPoint y: 219, endPoint x: 652, endPoint y: 211, distance: 11.6
click at [645, 217] on tbody "E E F F♯ G G♯ A B♭ B C C♯ D D♯ E F F♯ G G♯ A B♭ B C C♯ D D♯ E B B C C♯ D D♯ E F…" at bounding box center [518, 192] width 1036 height 184
drag, startPoint x: 655, startPoint y: 209, endPoint x: 648, endPoint y: 224, distance: 16.4
click at [652, 213] on div "F" at bounding box center [658, 209] width 27 height 20
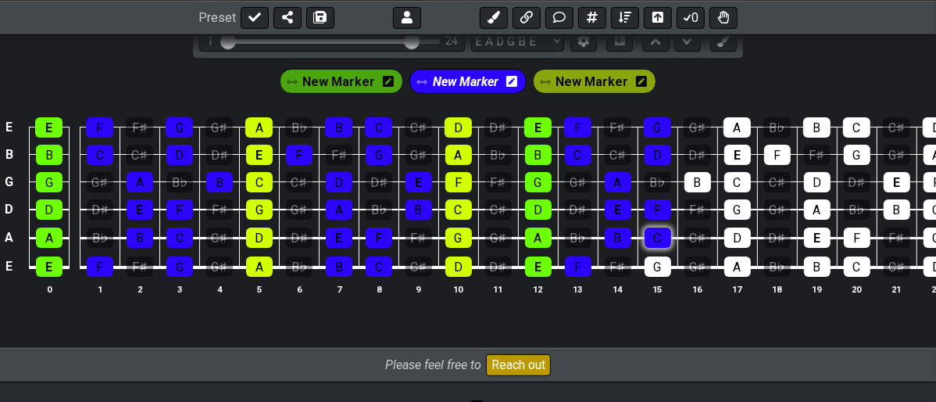
click at [648, 231] on div "C" at bounding box center [658, 237] width 27 height 20
drag, startPoint x: 647, startPoint y: 266, endPoint x: 696, endPoint y: 151, distance: 125.0
click at [649, 263] on div "G" at bounding box center [658, 266] width 27 height 20
click at [700, 180] on div "B" at bounding box center [697, 182] width 27 height 20
click at [575, 86] on span "New Marker" at bounding box center [592, 81] width 73 height 23
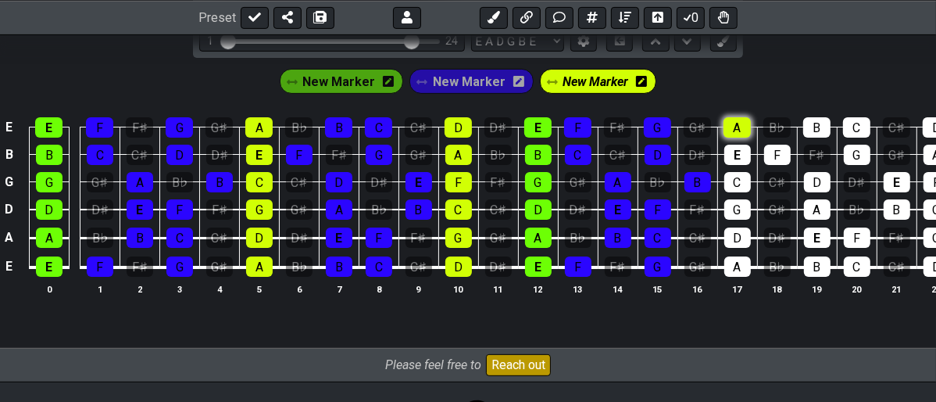
click at [731, 122] on div "A" at bounding box center [736, 127] width 27 height 20
drag, startPoint x: 738, startPoint y: 148, endPoint x: 745, endPoint y: 170, distance: 23.0
click at [738, 150] on div "E" at bounding box center [737, 155] width 27 height 20
drag, startPoint x: 738, startPoint y: 175, endPoint x: 727, endPoint y: 203, distance: 30.5
click at [738, 177] on div "C" at bounding box center [737, 182] width 27 height 20
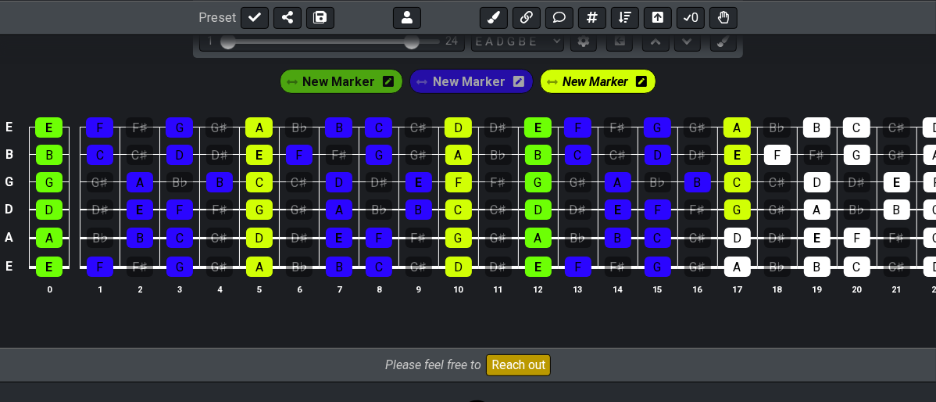
drag, startPoint x: 725, startPoint y: 209, endPoint x: 727, endPoint y: 221, distance: 12.7
click at [726, 210] on div "G" at bounding box center [737, 209] width 27 height 20
drag, startPoint x: 723, startPoint y: 234, endPoint x: 728, endPoint y: 245, distance: 12.6
click at [725, 241] on div "D" at bounding box center [737, 237] width 27 height 20
click at [728, 263] on div "A" at bounding box center [737, 266] width 27 height 20
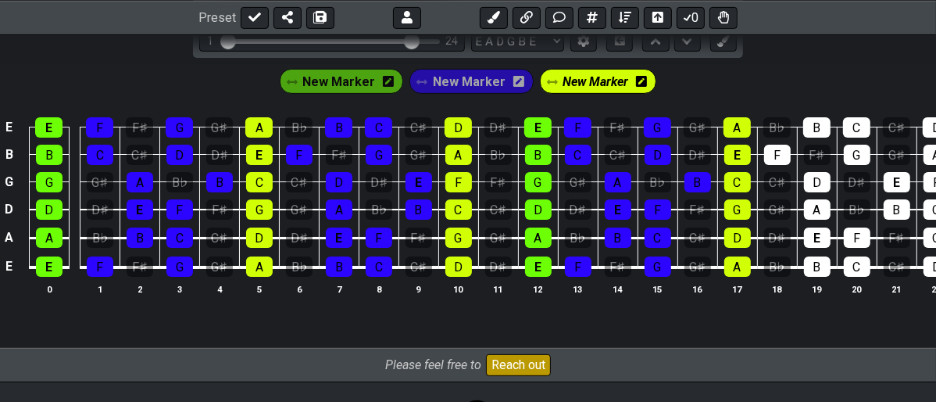
click at [445, 85] on span "New Marker" at bounding box center [469, 81] width 73 height 23
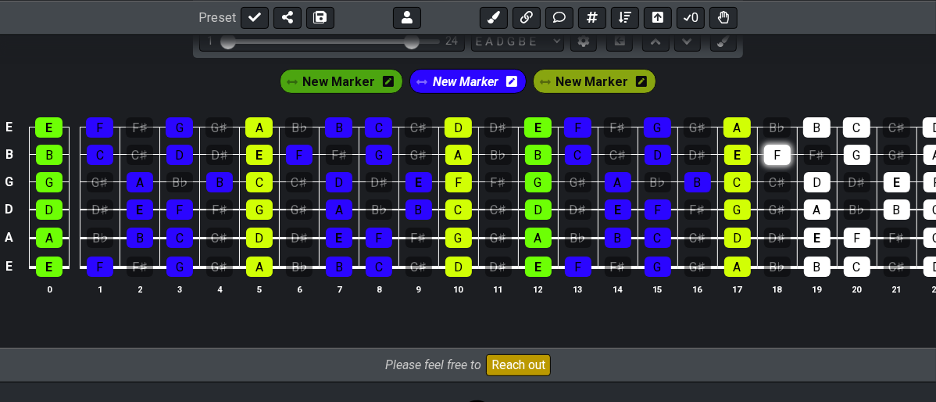
click at [783, 156] on div "F" at bounding box center [777, 155] width 27 height 20
click at [814, 133] on div "B" at bounding box center [816, 127] width 27 height 20
click at [815, 185] on div "D" at bounding box center [817, 182] width 27 height 20
click at [818, 221] on td "E" at bounding box center [817, 223] width 40 height 29
click at [813, 215] on div "A" at bounding box center [817, 209] width 27 height 20
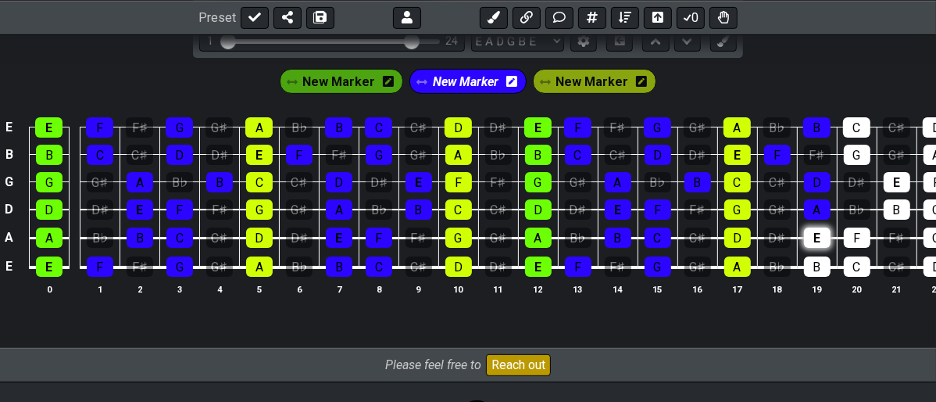
click at [811, 239] on div "E" at bounding box center [817, 237] width 27 height 20
drag, startPoint x: 813, startPoint y: 255, endPoint x: 831, endPoint y: 257, distance: 18.9
click at [813, 256] on div "B" at bounding box center [817, 266] width 27 height 20
drag, startPoint x: 849, startPoint y: 263, endPoint x: 849, endPoint y: 245, distance: 18.0
click at [849, 259] on div "C" at bounding box center [857, 266] width 27 height 20
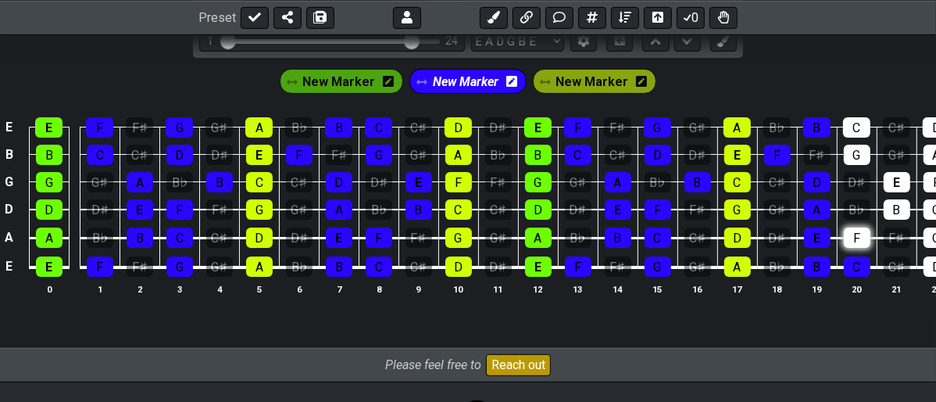
click at [849, 238] on div "F" at bounding box center [857, 237] width 27 height 20
drag, startPoint x: 860, startPoint y: 163, endPoint x: 866, endPoint y: 155, distance: 10.2
click at [863, 157] on div "G" at bounding box center [857, 155] width 27 height 20
click at [859, 126] on div "C" at bounding box center [856, 127] width 27 height 20
drag, startPoint x: 885, startPoint y: 173, endPoint x: 881, endPoint y: 202, distance: 29.2
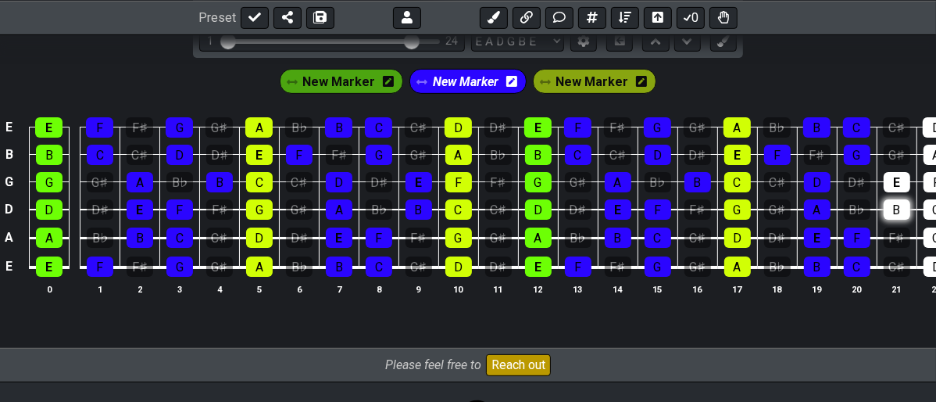
click at [884, 178] on div "E" at bounding box center [897, 182] width 27 height 20
click at [880, 205] on td "B" at bounding box center [897, 196] width 40 height 28
click at [891, 213] on div "B" at bounding box center [897, 209] width 27 height 20
click at [598, 66] on div "New Marker" at bounding box center [595, 81] width 130 height 31
click at [598, 73] on span "New Marker" at bounding box center [592, 81] width 73 height 23
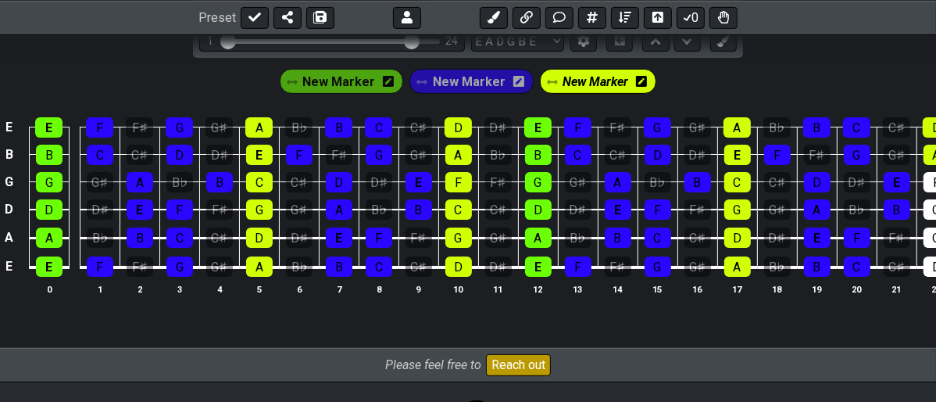
drag, startPoint x: 929, startPoint y: 120, endPoint x: 926, endPoint y: 170, distance: 50.1
click at [926, 170] on tbody "E E F F♯ G G♯ A B♭ B C C♯ D D♯ E F F♯ G G♯ A B♭ B C C♯ D D♯ E B B C C♯ D D♯ E F…" at bounding box center [518, 192] width 1036 height 184
click at [925, 182] on div "F" at bounding box center [937, 182] width 27 height 20
click at [929, 216] on div "C" at bounding box center [937, 209] width 27 height 20
click at [927, 231] on div "G" at bounding box center [937, 237] width 27 height 20
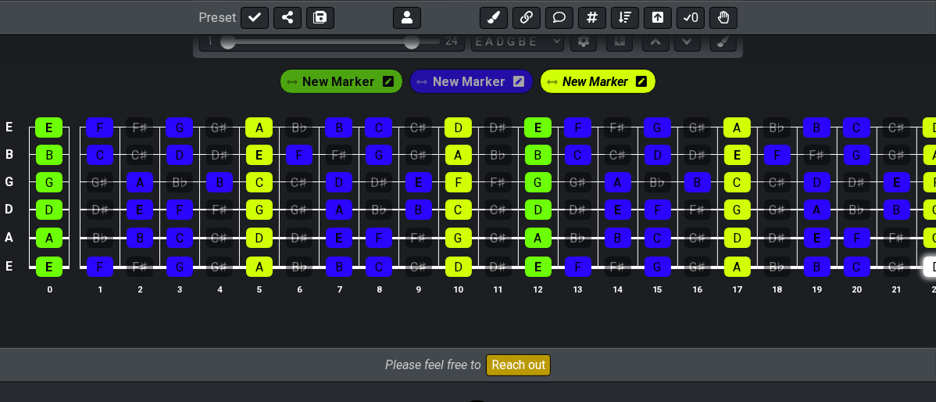
drag, startPoint x: 914, startPoint y: 279, endPoint x: 931, endPoint y: 270, distance: 18.9
click at [916, 280] on th "22" at bounding box center [936, 288] width 40 height 16
click at [929, 268] on div "D" at bounding box center [937, 266] width 27 height 20
click at [584, 79] on span "New Marker" at bounding box center [596, 81] width 66 height 23
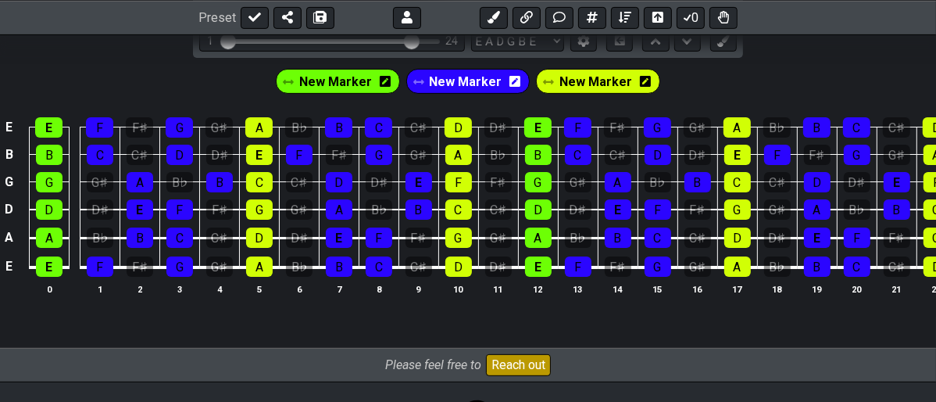
click at [568, 80] on span "New Marker" at bounding box center [595, 81] width 73 height 23
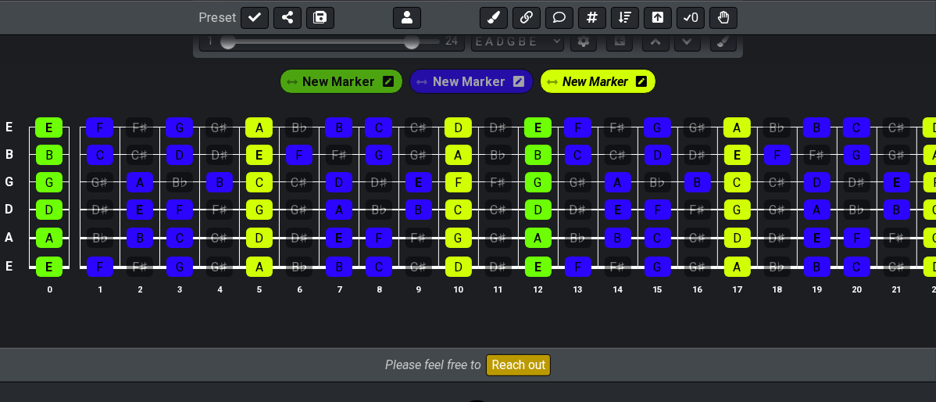
drag, startPoint x: 535, startPoint y: 127, endPoint x: 538, endPoint y: 137, distance: 10.4
click at [535, 128] on div "E" at bounding box center [537, 127] width 27 height 20
click at [548, 156] on div "B" at bounding box center [538, 155] width 27 height 20
drag, startPoint x: 545, startPoint y: 181, endPoint x: 548, endPoint y: 202, distance: 21.3
click at [547, 186] on div "G" at bounding box center [538, 182] width 27 height 20
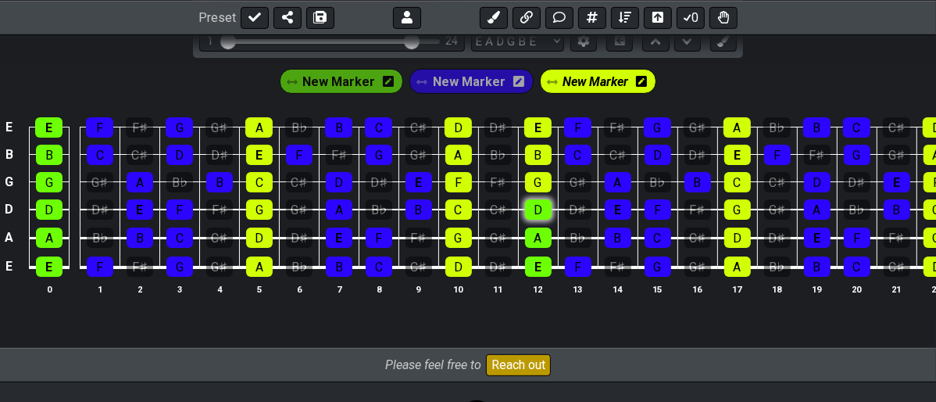
click at [548, 204] on div "D" at bounding box center [538, 209] width 27 height 20
drag, startPoint x: 543, startPoint y: 233, endPoint x: 540, endPoint y: 254, distance: 21.3
click at [543, 234] on div "A" at bounding box center [538, 237] width 27 height 20
click at [540, 258] on div "E" at bounding box center [538, 266] width 27 height 20
drag, startPoint x: 47, startPoint y: 130, endPoint x: 41, endPoint y: 151, distance: 22.0
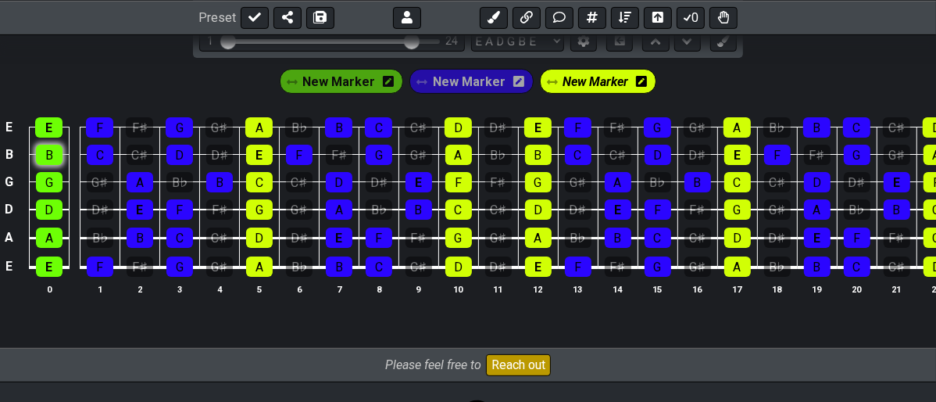
click at [42, 145] on tbody "E E F F♯ G G♯ A B♭ B C C♯ D D♯ E F F♯ G G♯ A B♭ B C C♯ D D♯ E B B C C♯ D D♯ E F…" at bounding box center [518, 192] width 1036 height 184
click at [49, 161] on div "B" at bounding box center [49, 155] width 27 height 20
click at [45, 188] on div "G" at bounding box center [49, 182] width 27 height 20
drag, startPoint x: 56, startPoint y: 148, endPoint x: 37, endPoint y: 193, distance: 49.3
click at [56, 148] on div "B" at bounding box center [49, 155] width 27 height 20
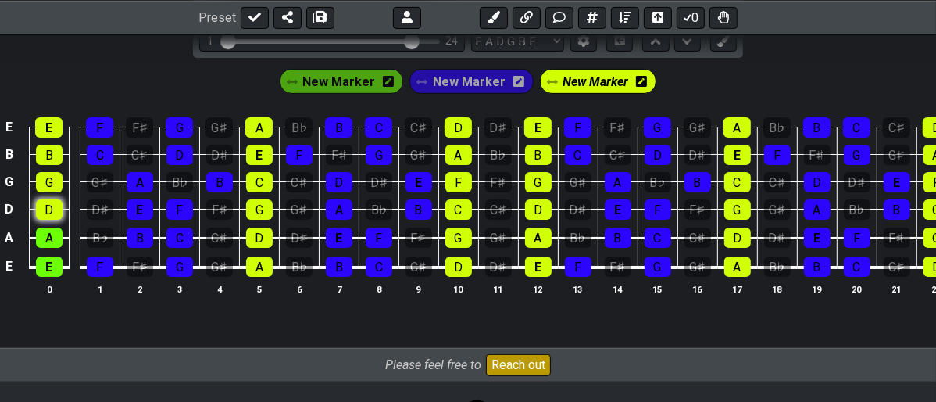
click at [49, 214] on div "D" at bounding box center [49, 209] width 27 height 20
click at [50, 234] on div "A" at bounding box center [49, 237] width 27 height 20
click at [52, 256] on div "E" at bounding box center [49, 266] width 27 height 20
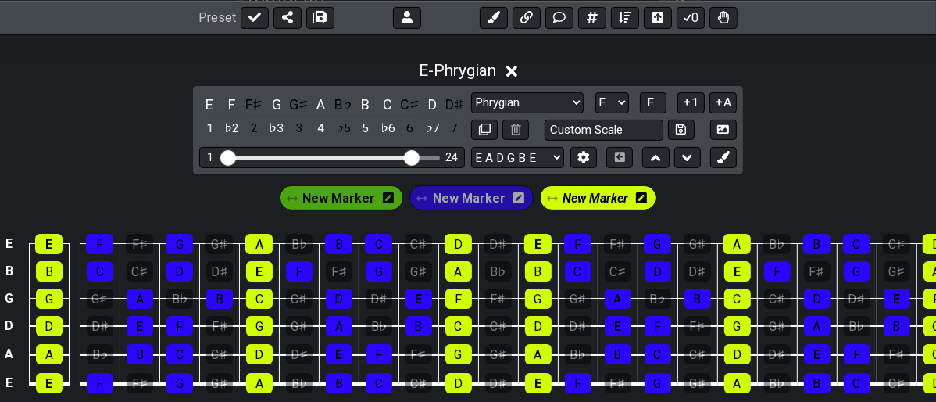
scroll to position [347, 0]
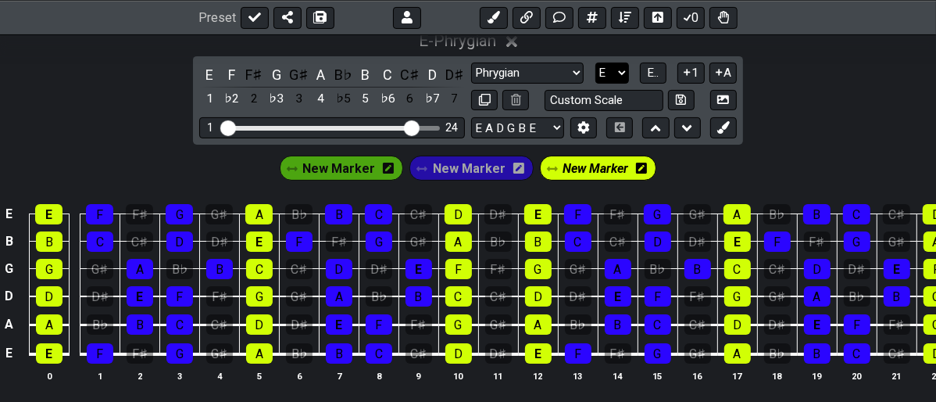
click at [616, 69] on select "A♭ A A♯ B♭ B C C♯ D♭ D D♯ E♭ E F F♯ G♭ G G♯" at bounding box center [612, 73] width 34 height 21
select select "A"
click at [595, 63] on select "A♭ A A♯ B♭ B C C♯ D♭ D D♯ E♭ E F F♯ G♭ G G♯" at bounding box center [612, 73] width 34 height 21
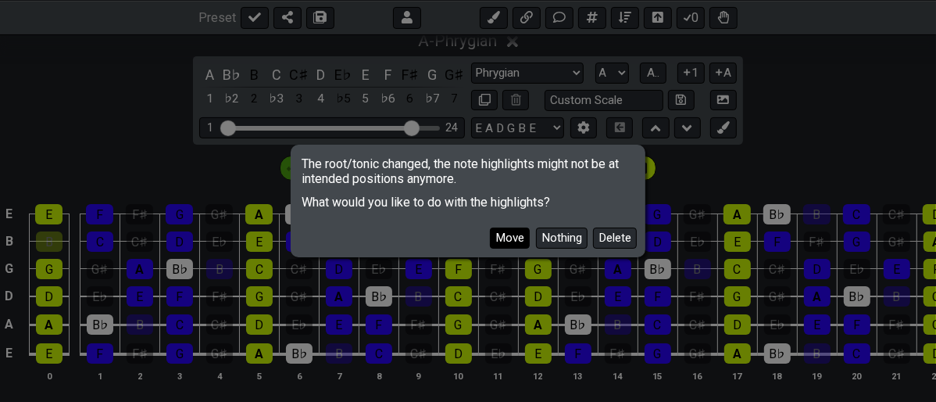
click at [513, 241] on button "Move" at bounding box center [510, 237] width 40 height 21
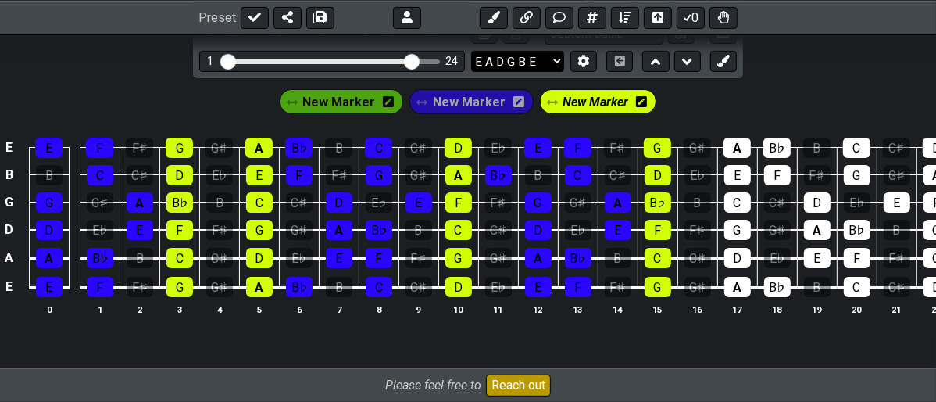
scroll to position [434, 0]
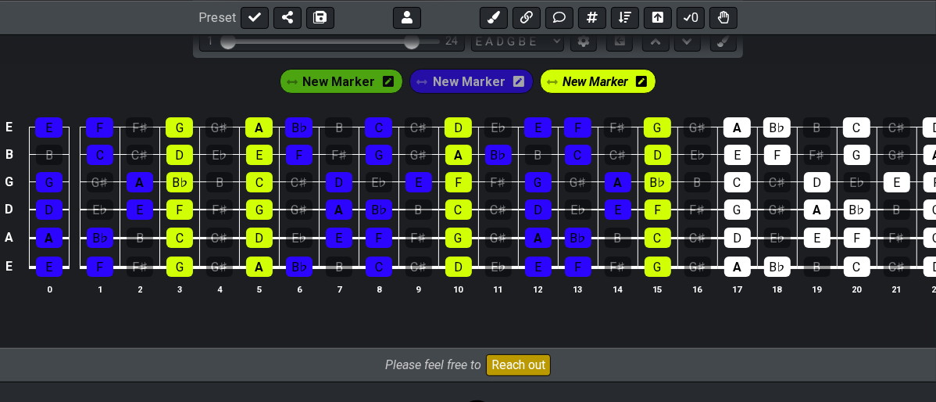
drag, startPoint x: 731, startPoint y: 124, endPoint x: 736, endPoint y: 138, distance: 14.1
click at [733, 131] on div "A" at bounding box center [736, 127] width 27 height 20
drag, startPoint x: 742, startPoint y: 148, endPoint x: 722, endPoint y: 170, distance: 29.9
click at [738, 153] on div "E" at bounding box center [737, 155] width 27 height 20
click at [719, 182] on td "G" at bounding box center [737, 196] width 40 height 28
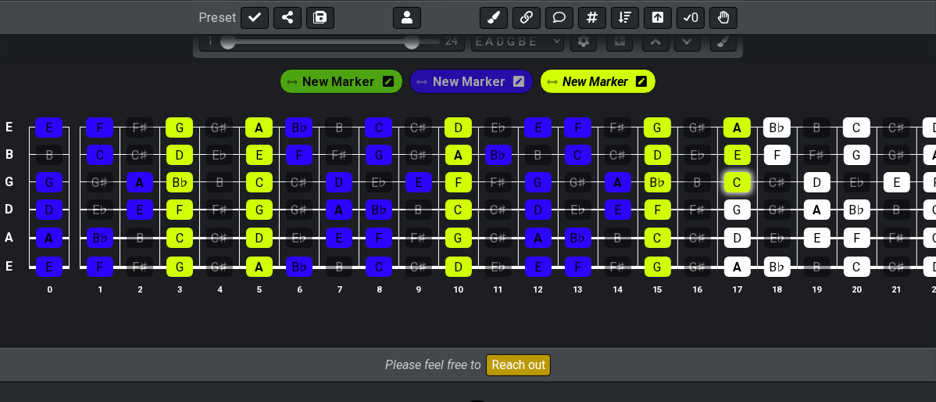
drag, startPoint x: 736, startPoint y: 175, endPoint x: 747, endPoint y: 180, distance: 11.9
click at [736, 176] on div "C" at bounding box center [737, 182] width 27 height 20
click at [741, 195] on td "G" at bounding box center [737, 196] width 40 height 28
drag, startPoint x: 734, startPoint y: 204, endPoint x: 745, endPoint y: 216, distance: 15.5
click at [739, 206] on div "G" at bounding box center [737, 209] width 27 height 20
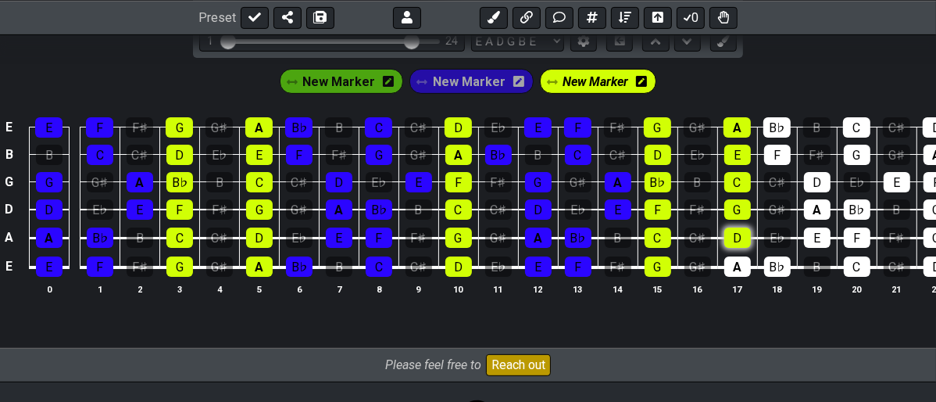
click at [730, 231] on div "D" at bounding box center [737, 237] width 27 height 20
click at [734, 264] on div "A" at bounding box center [737, 266] width 27 height 20
click at [481, 77] on span "New Marker" at bounding box center [469, 81] width 73 height 23
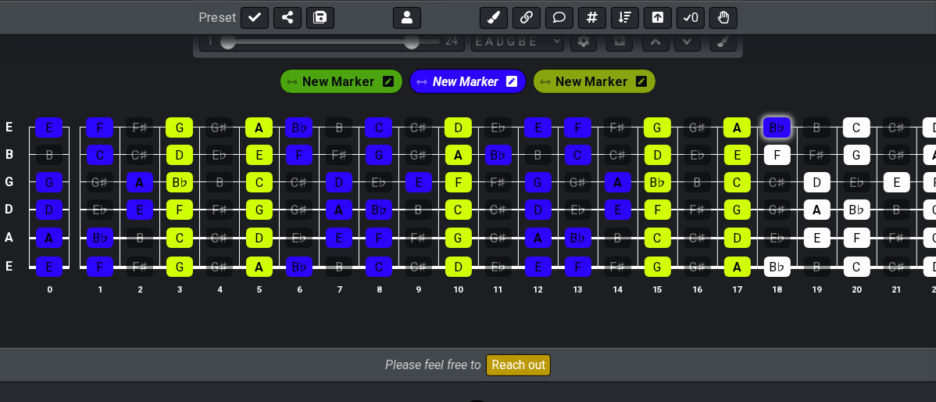
drag, startPoint x: 781, startPoint y: 118, endPoint x: 781, endPoint y: 134, distance: 15.6
click at [781, 120] on div "B♭" at bounding box center [776, 127] width 27 height 20
drag, startPoint x: 780, startPoint y: 148, endPoint x: 806, endPoint y: 183, distance: 43.4
click at [784, 158] on div "F" at bounding box center [777, 155] width 27 height 20
click at [814, 182] on div "D" at bounding box center [817, 182] width 27 height 20
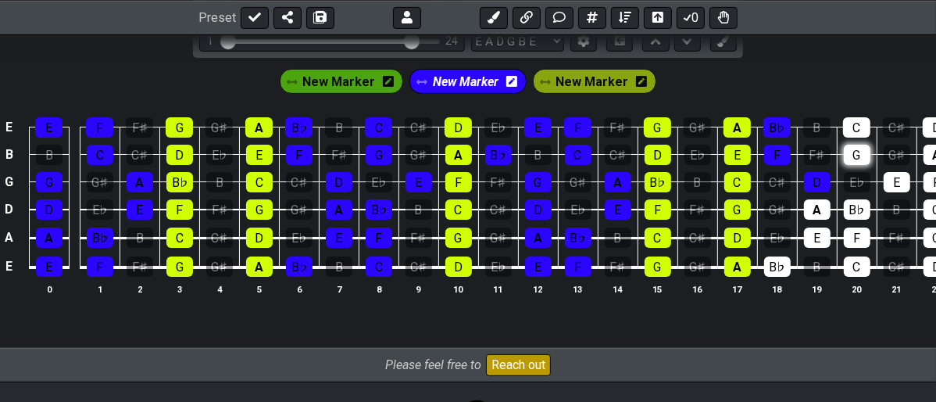
drag, startPoint x: 851, startPoint y: 159, endPoint x: 854, endPoint y: 145, distance: 15.2
click at [851, 154] on div "G" at bounding box center [857, 155] width 27 height 20
click at [877, 116] on td "C♯" at bounding box center [897, 113] width 40 height 27
drag, startPoint x: 856, startPoint y: 125, endPoint x: 859, endPoint y: 134, distance: 9.9
click at [857, 125] on div "C" at bounding box center [856, 127] width 27 height 20
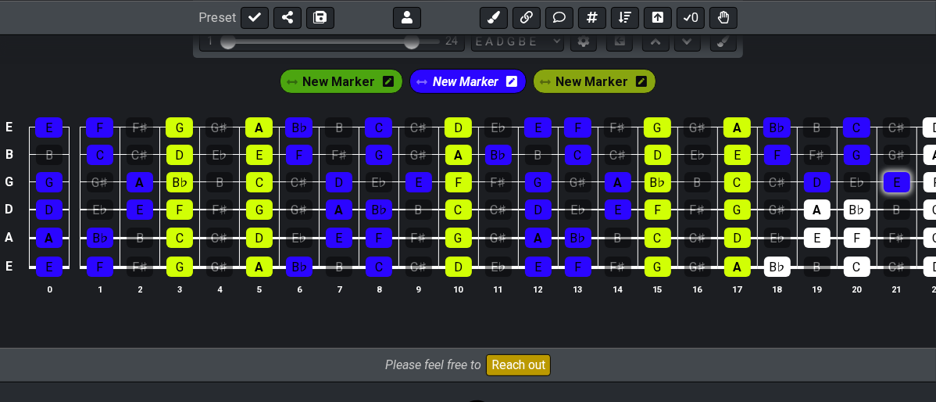
drag, startPoint x: 895, startPoint y: 180, endPoint x: 883, endPoint y: 188, distance: 14.1
click at [891, 182] on div "E" at bounding box center [897, 182] width 27 height 20
drag, startPoint x: 855, startPoint y: 202, endPoint x: 846, endPoint y: 221, distance: 20.6
click at [852, 204] on div "B♭" at bounding box center [857, 209] width 27 height 20
drag, startPoint x: 849, startPoint y: 234, endPoint x: 842, endPoint y: 257, distance: 23.7
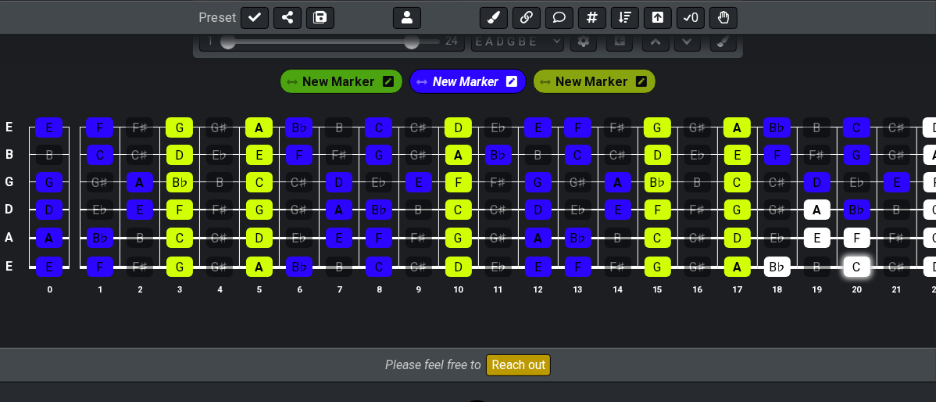
click at [849, 235] on div "F" at bounding box center [857, 237] width 27 height 20
click at [838, 264] on td "C" at bounding box center [857, 253] width 40 height 30
click at [850, 262] on div "C" at bounding box center [857, 266] width 27 height 20
drag, startPoint x: 811, startPoint y: 248, endPoint x: 819, endPoint y: 234, distance: 15.4
click at [813, 245] on tbody "E E F F♯ G G♯ A B♭ B C C♯ D E♭ E F F♯ G G♯ A B♭ B C C♯ D E♭ E B B C C♯ D E♭ E F…" at bounding box center [518, 192] width 1036 height 184
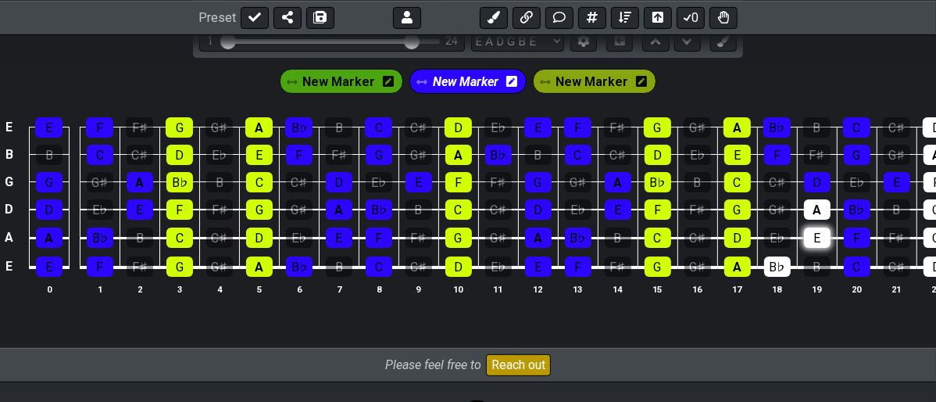
click at [819, 234] on div "E" at bounding box center [817, 237] width 27 height 20
click at [830, 215] on td "E" at bounding box center [817, 223] width 40 height 29
click at [822, 215] on div "A" at bounding box center [817, 209] width 27 height 20
click at [775, 270] on div "B♭" at bounding box center [777, 266] width 27 height 20
click at [575, 77] on span "New Marker" at bounding box center [592, 81] width 73 height 23
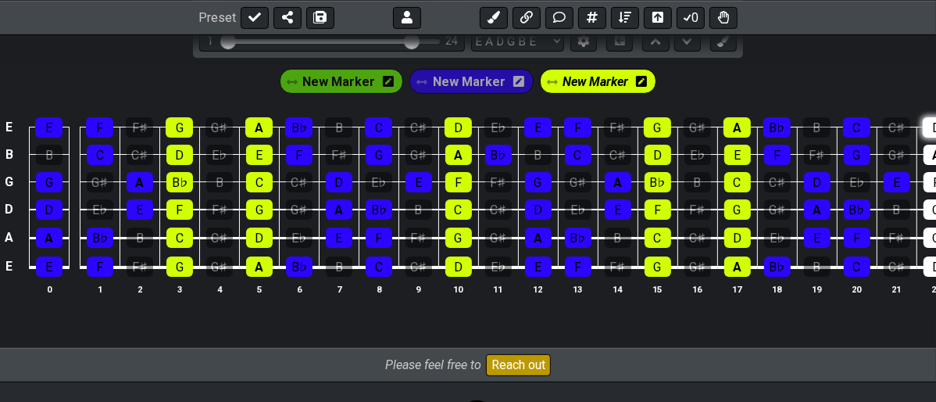
click at [930, 121] on div "D" at bounding box center [936, 127] width 27 height 20
click at [924, 152] on div "A" at bounding box center [937, 155] width 27 height 20
click at [932, 176] on div "F" at bounding box center [937, 182] width 27 height 20
drag, startPoint x: 925, startPoint y: 209, endPoint x: 917, endPoint y: 219, distance: 12.2
click at [924, 213] on div "C" at bounding box center [937, 209] width 27 height 20
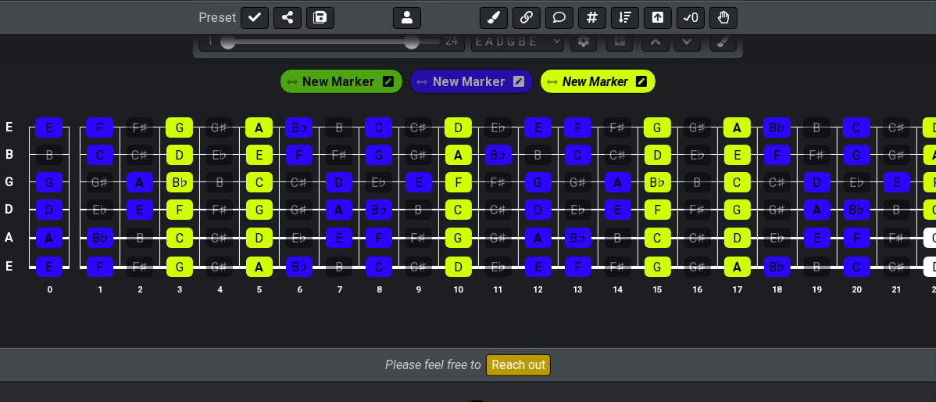
drag, startPoint x: 926, startPoint y: 236, endPoint x: 921, endPoint y: 245, distance: 10.5
click at [925, 238] on div "G" at bounding box center [937, 237] width 27 height 20
click at [924, 268] on div "D" at bounding box center [937, 266] width 27 height 20
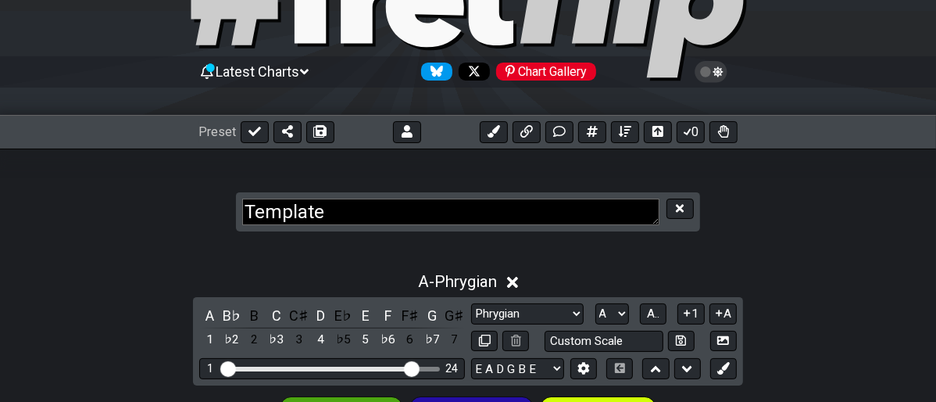
scroll to position [0, 0]
